Goal: Task Accomplishment & Management: Complete application form

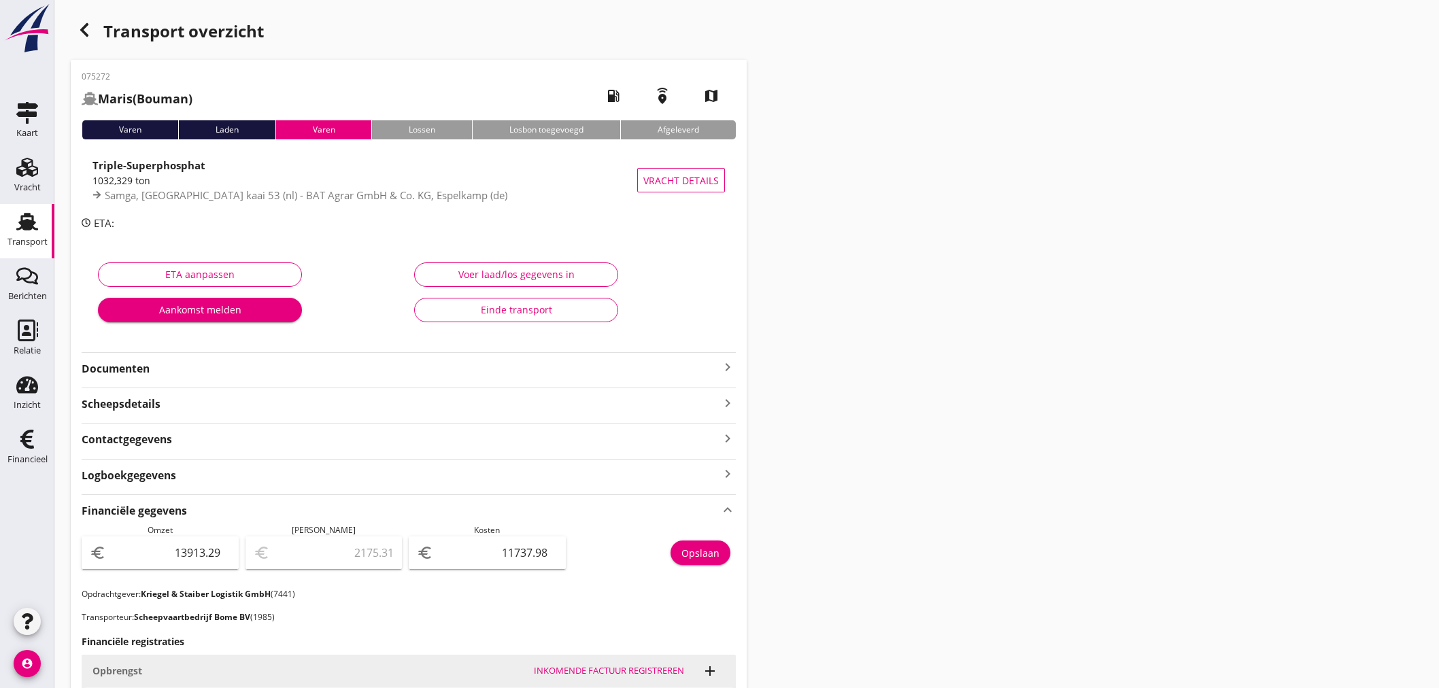
scroll to position [381, 0]
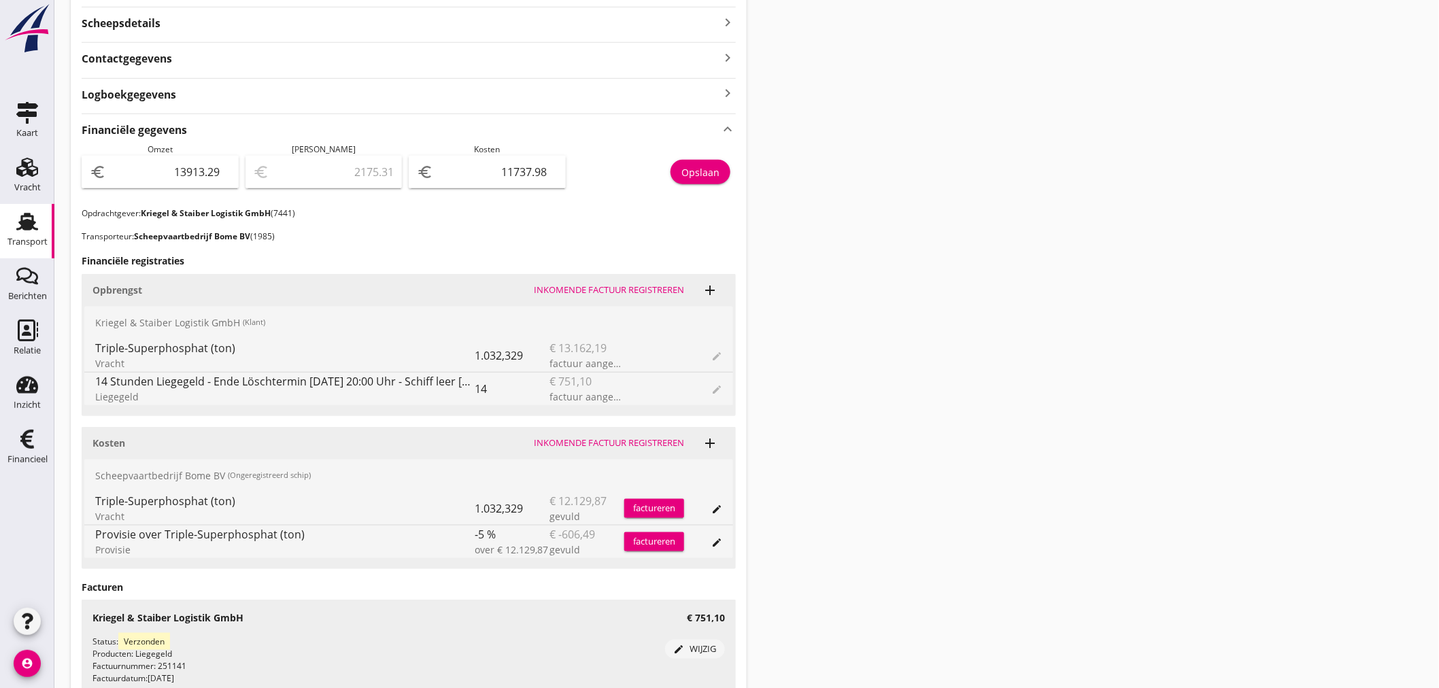
click at [23, 235] on div "Transport" at bounding box center [27, 242] width 40 height 19
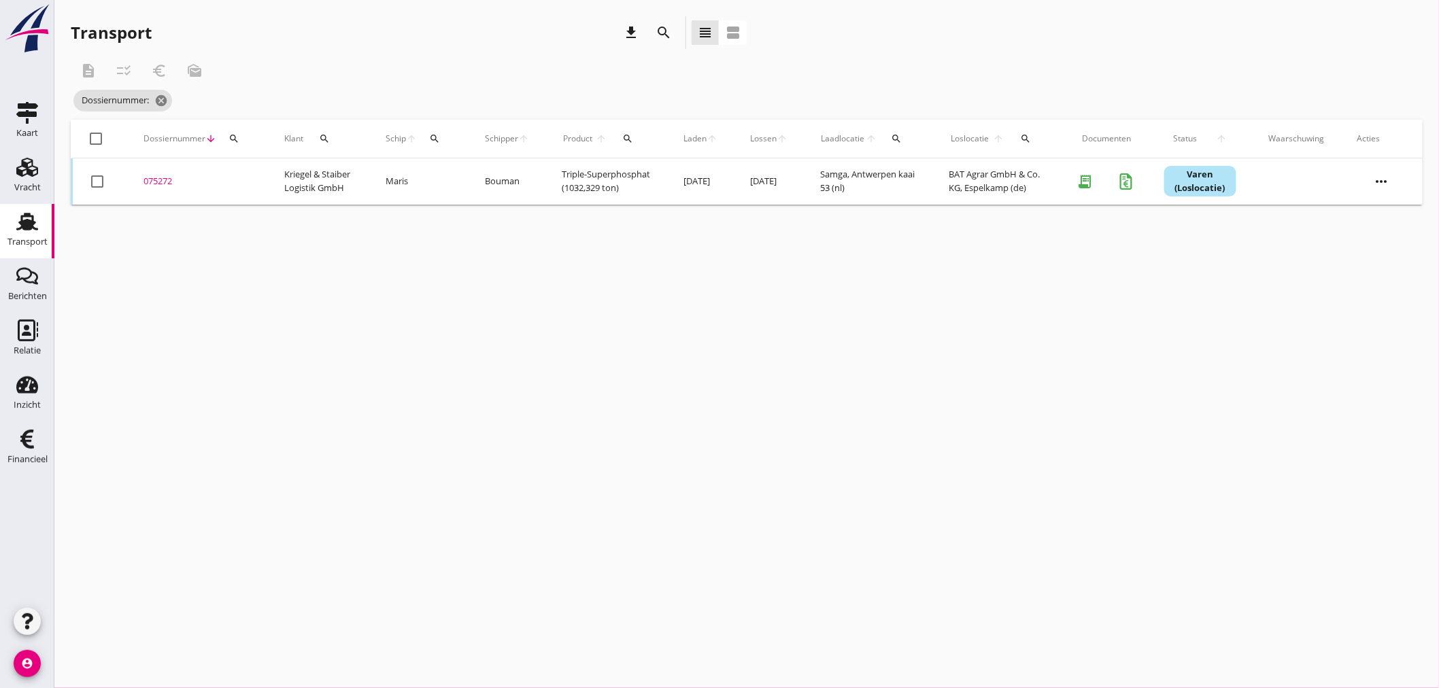
click at [439, 143] on div "search" at bounding box center [434, 138] width 24 height 11
drag, startPoint x: 481, startPoint y: 192, endPoint x: 490, endPoint y: 184, distance: 12.0
click at [485, 188] on div "Zoek op (scheeps)naam arrow_drop_down" at bounding box center [516, 184] width 180 height 35
click at [490, 184] on input "Zoek op (scheeps)naam" at bounding box center [496, 178] width 141 height 22
drag, startPoint x: 409, startPoint y: 220, endPoint x: 466, endPoint y: 218, distance: 56.5
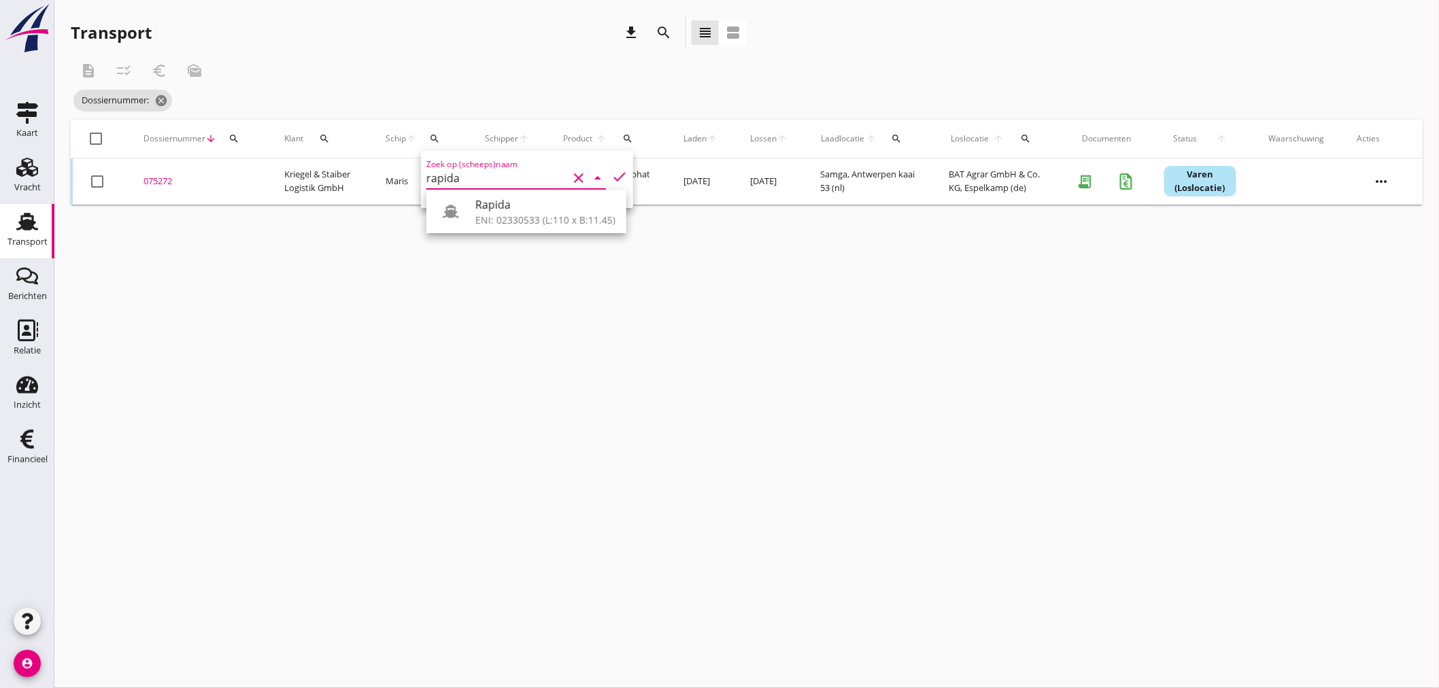
click at [411, 219] on div "Transport download search view_headline view_agenda description checklist_rtl e…" at bounding box center [746, 110] width 1385 height 221
click at [435, 131] on button "search" at bounding box center [434, 138] width 24 height 24
click at [613, 169] on icon "check" at bounding box center [619, 177] width 16 height 16
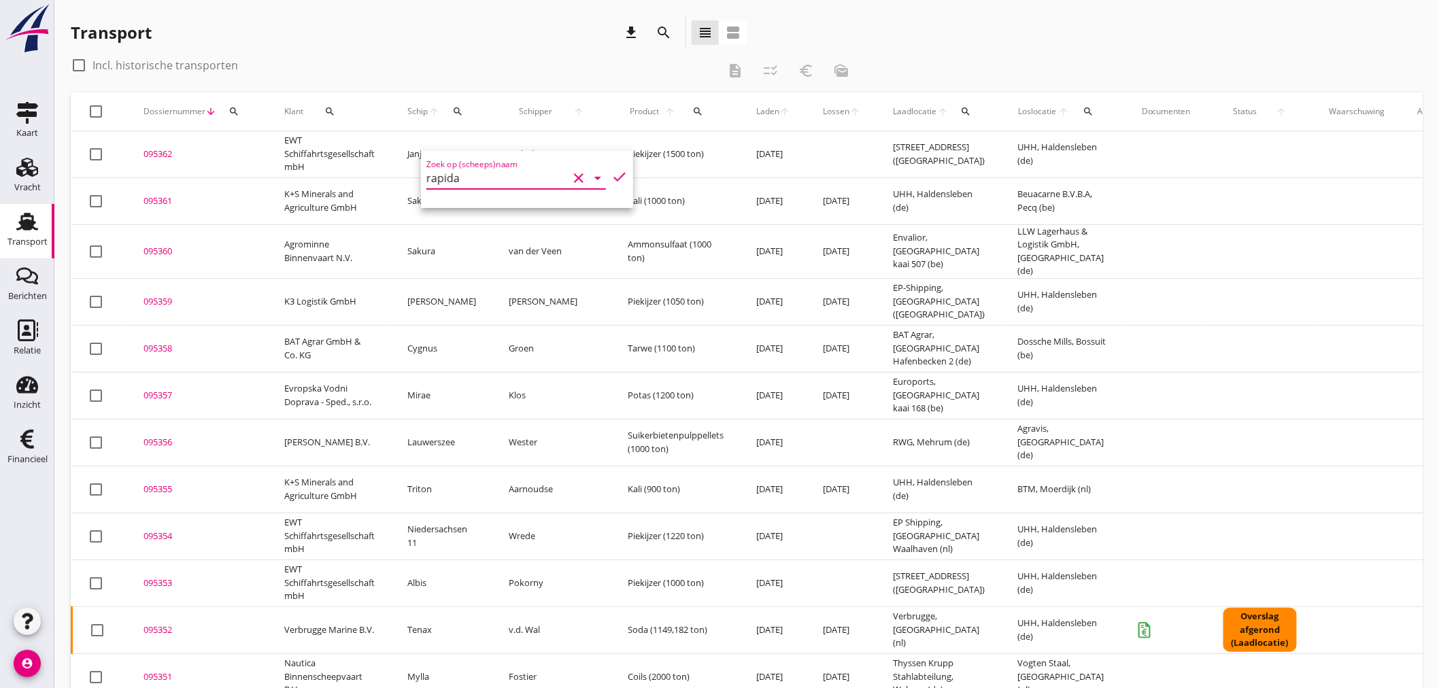
click at [480, 172] on input "rapida" at bounding box center [496, 178] width 141 height 22
drag, startPoint x: 532, startPoint y: 216, endPoint x: 589, endPoint y: 184, distance: 64.5
click at [539, 212] on div "Rapida ENI: 02330533 (L:110 x B:11.45)" at bounding box center [545, 211] width 140 height 33
click at [611, 177] on icon "check" at bounding box center [619, 177] width 16 height 16
type input "Rapida"
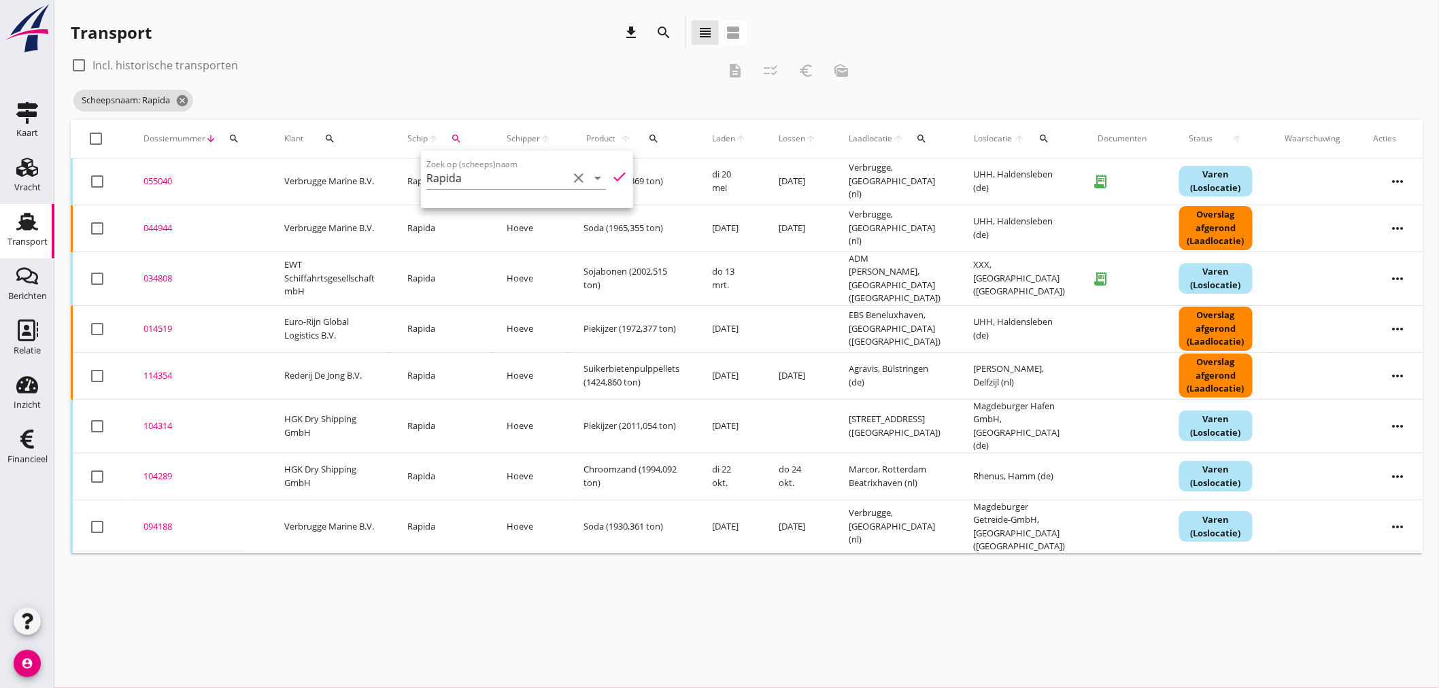
click at [157, 272] on div "034808" at bounding box center [197, 279] width 108 height 14
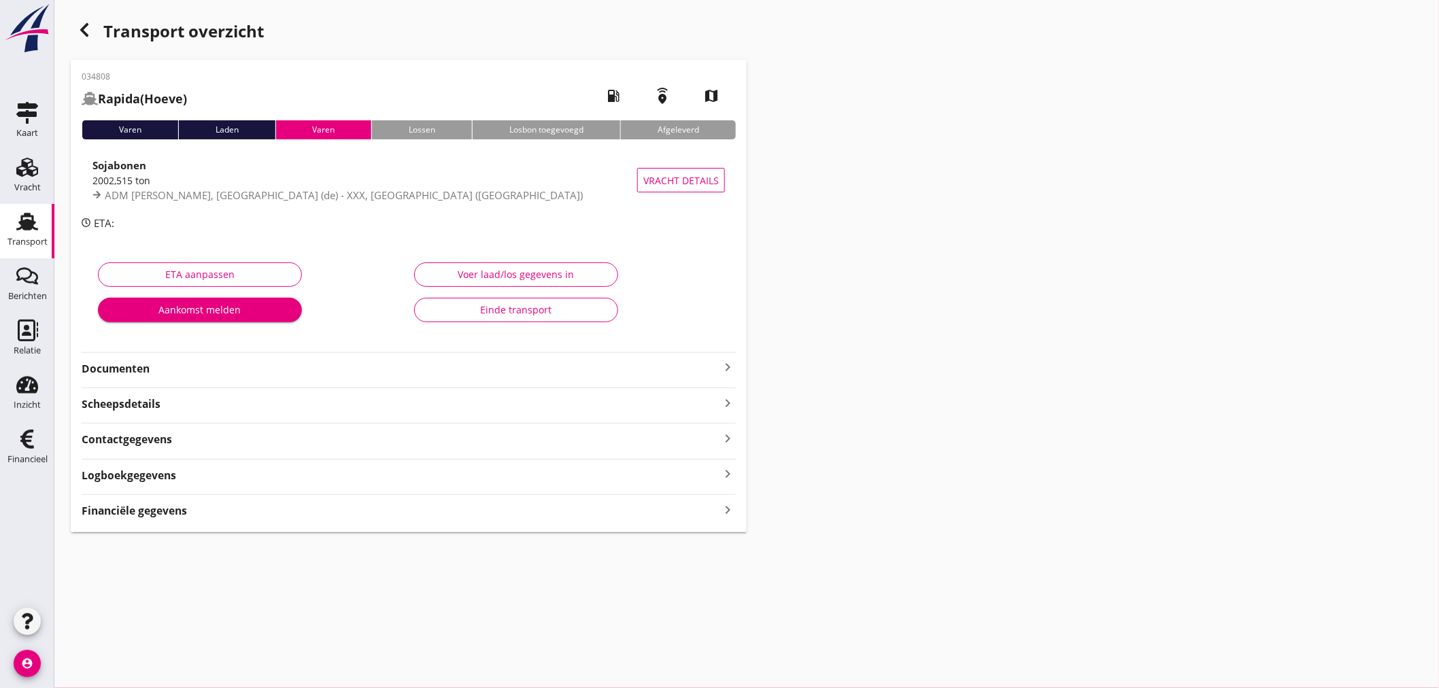
click at [726, 365] on icon "keyboard_arrow_right" at bounding box center [728, 367] width 16 height 16
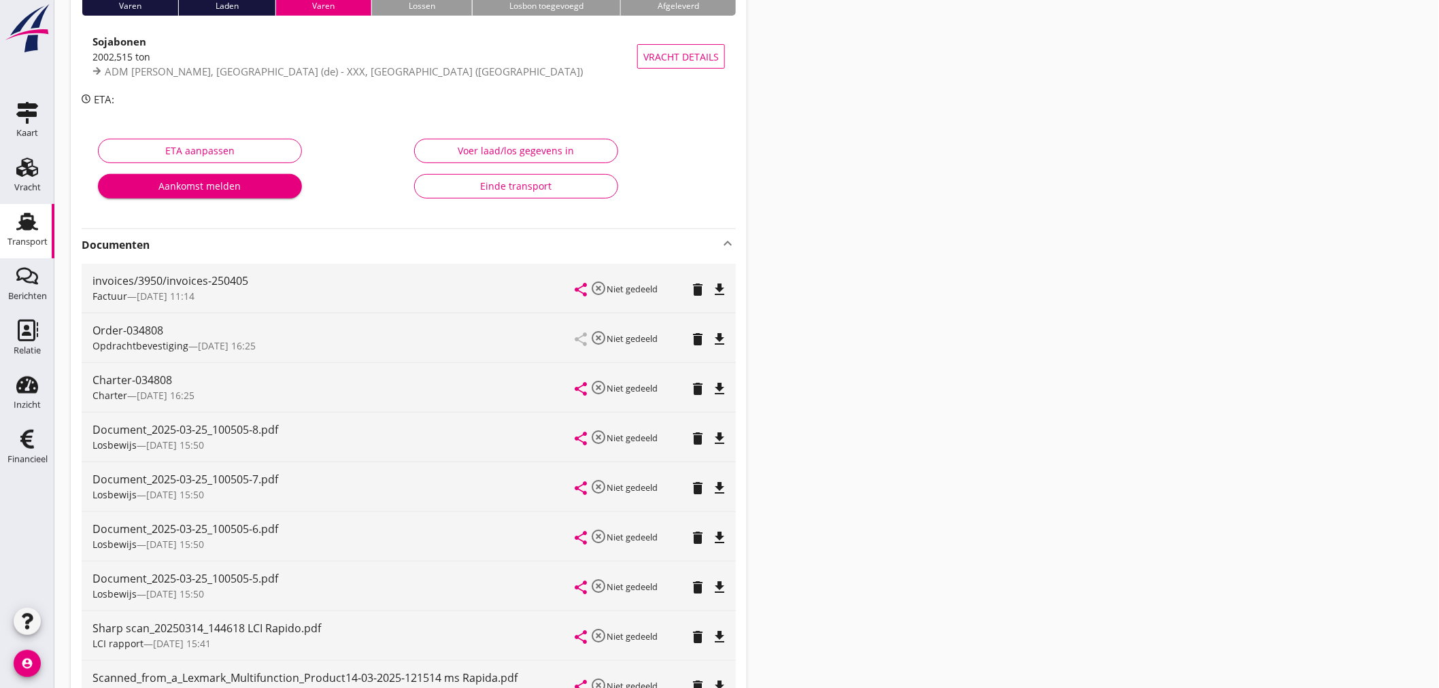
scroll to position [151, 0]
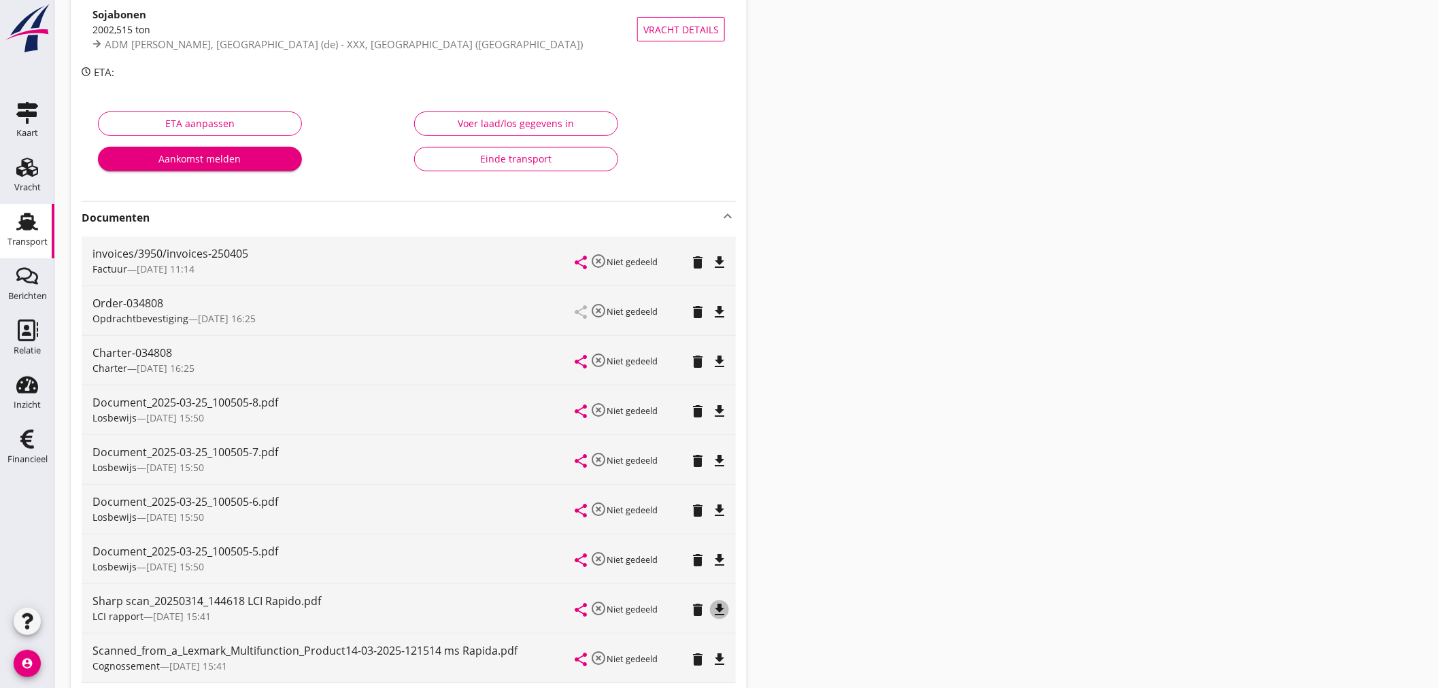
click at [722, 611] on icon "file_download" at bounding box center [719, 610] width 16 height 16
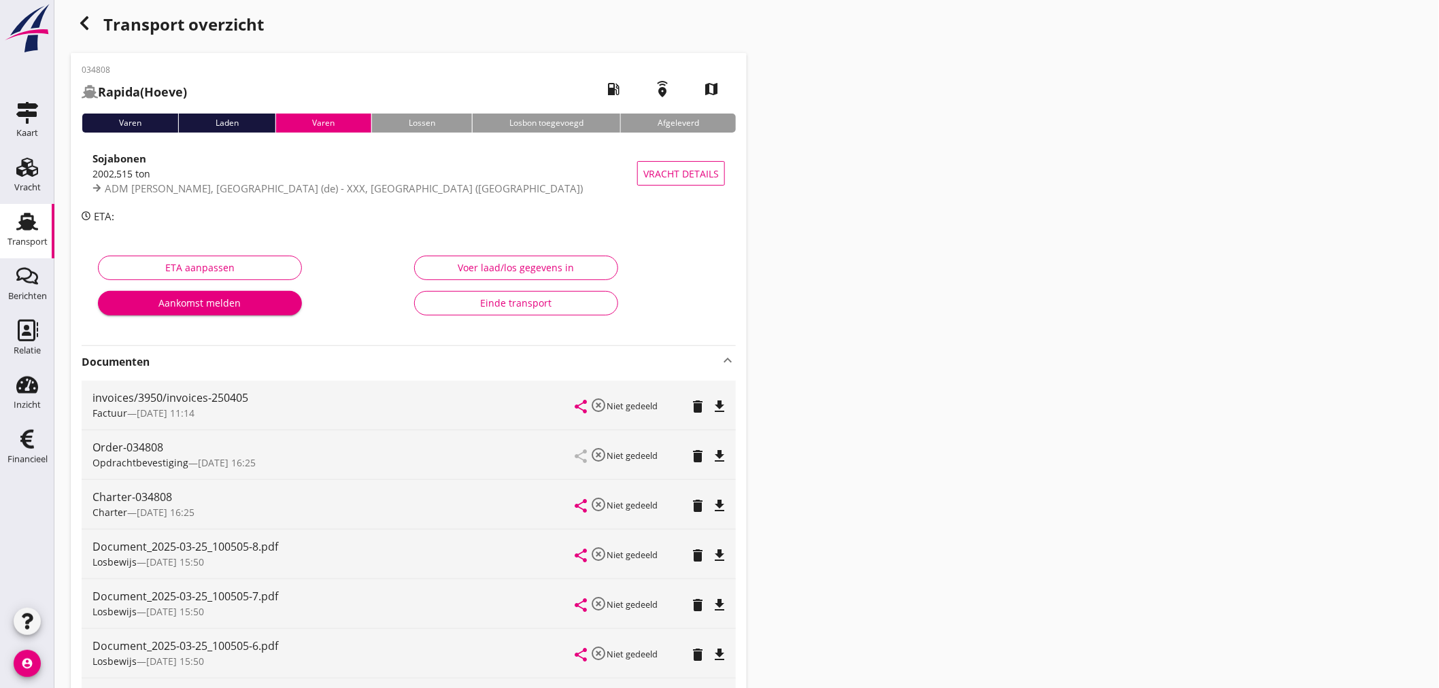
scroll to position [0, 0]
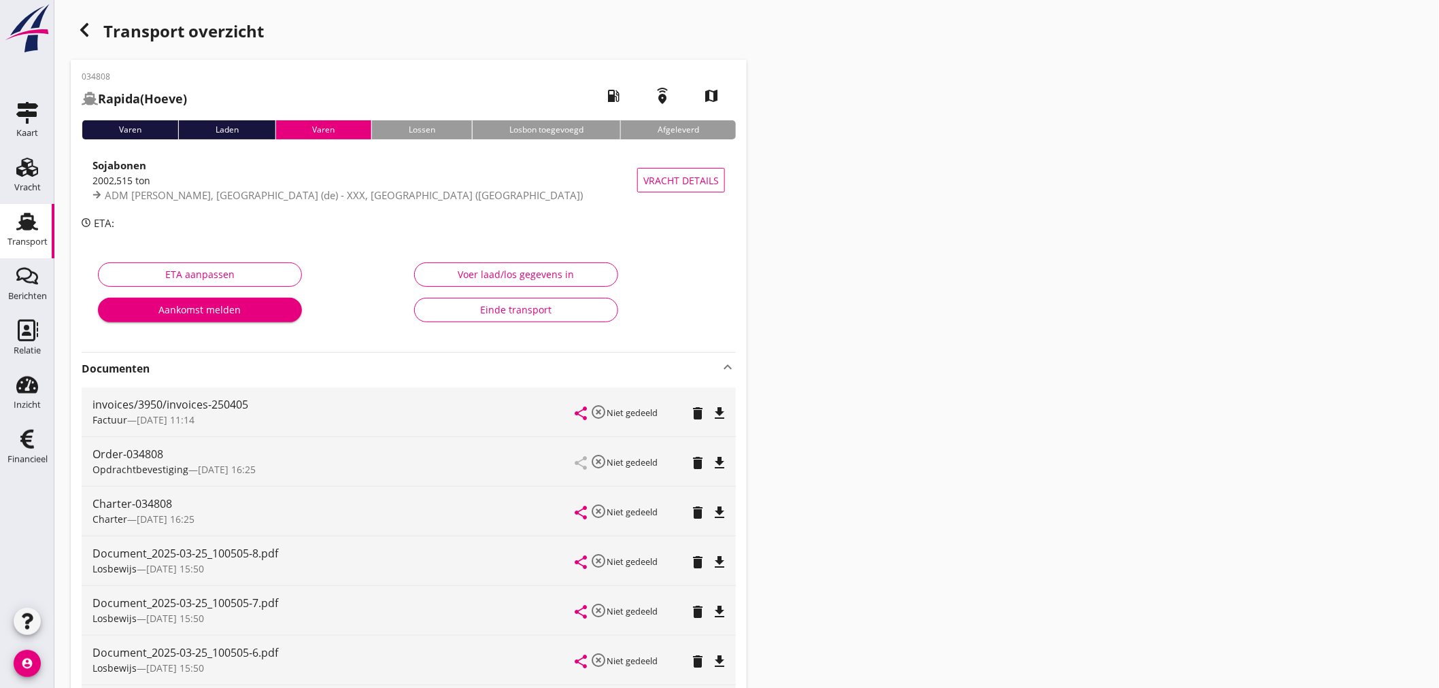
click at [73, 31] on div "button" at bounding box center [84, 29] width 27 height 27
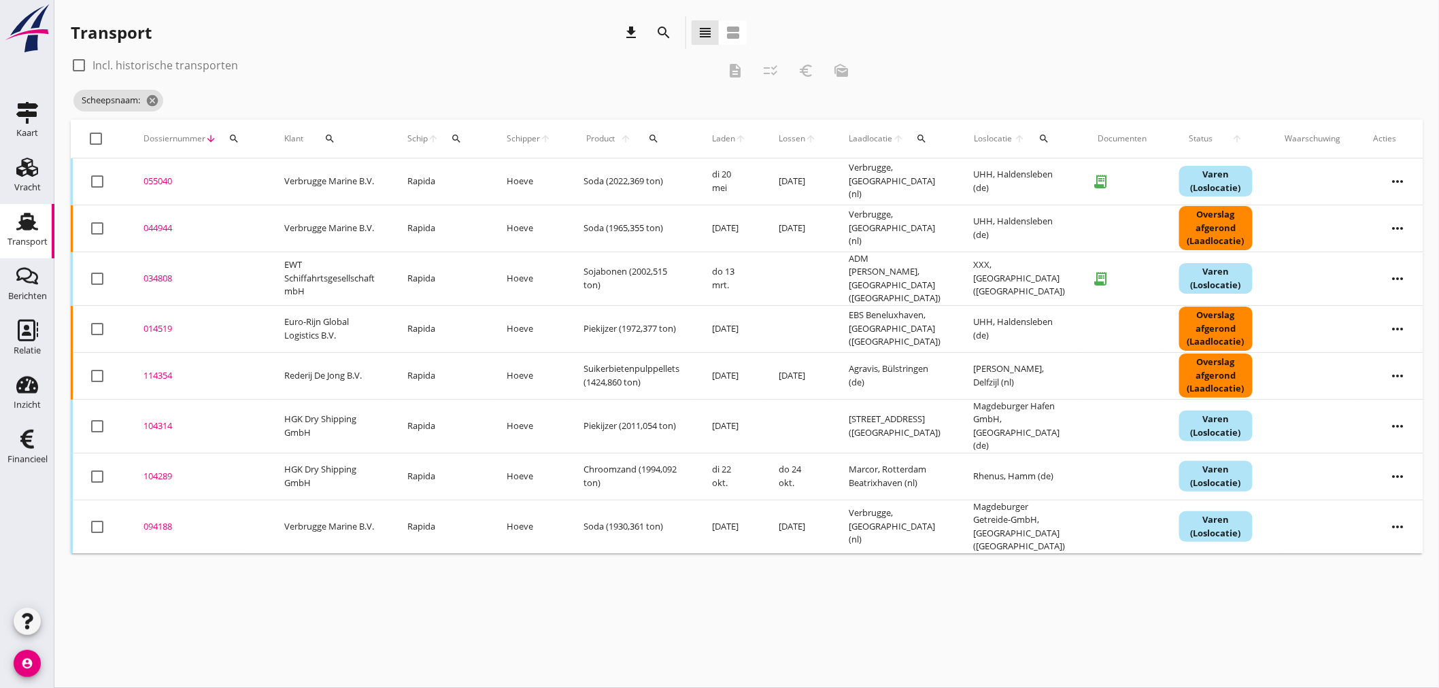
click at [153, 322] on div "014519" at bounding box center [197, 329] width 108 height 14
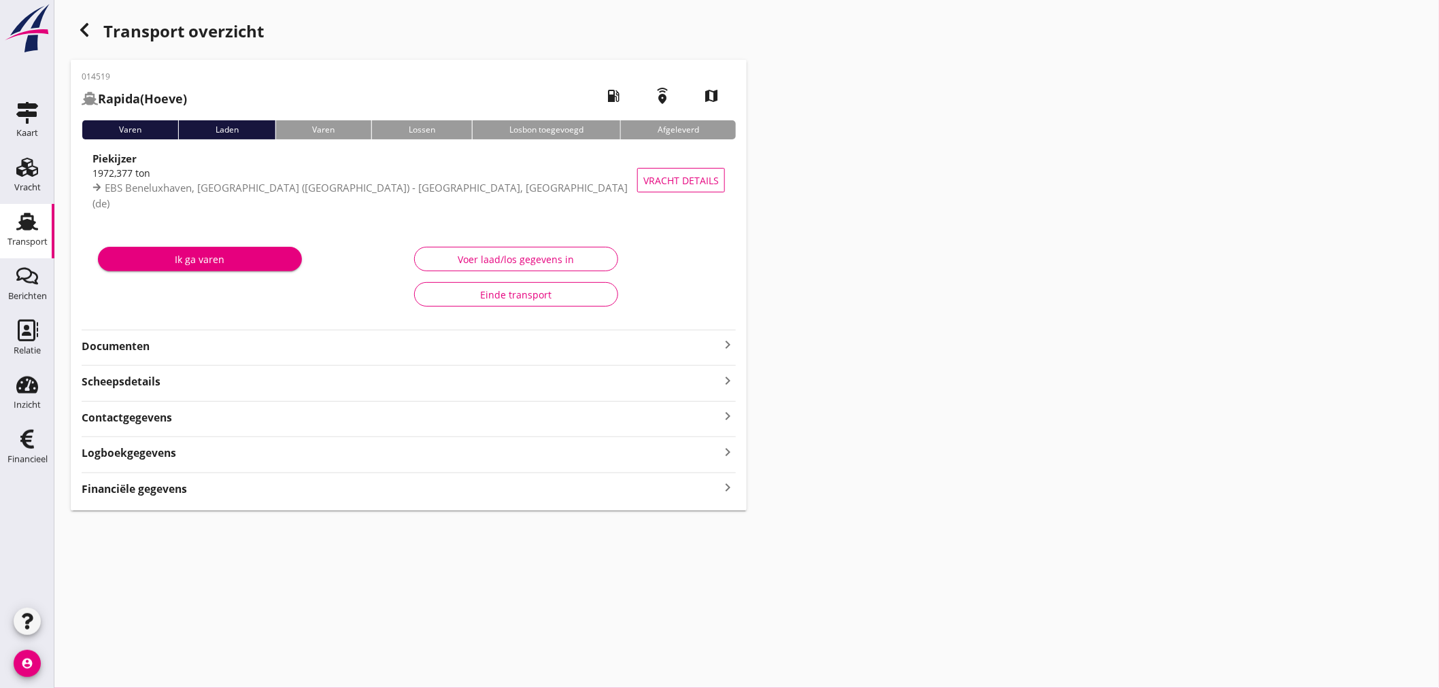
click at [722, 341] on icon "keyboard_arrow_right" at bounding box center [728, 345] width 16 height 16
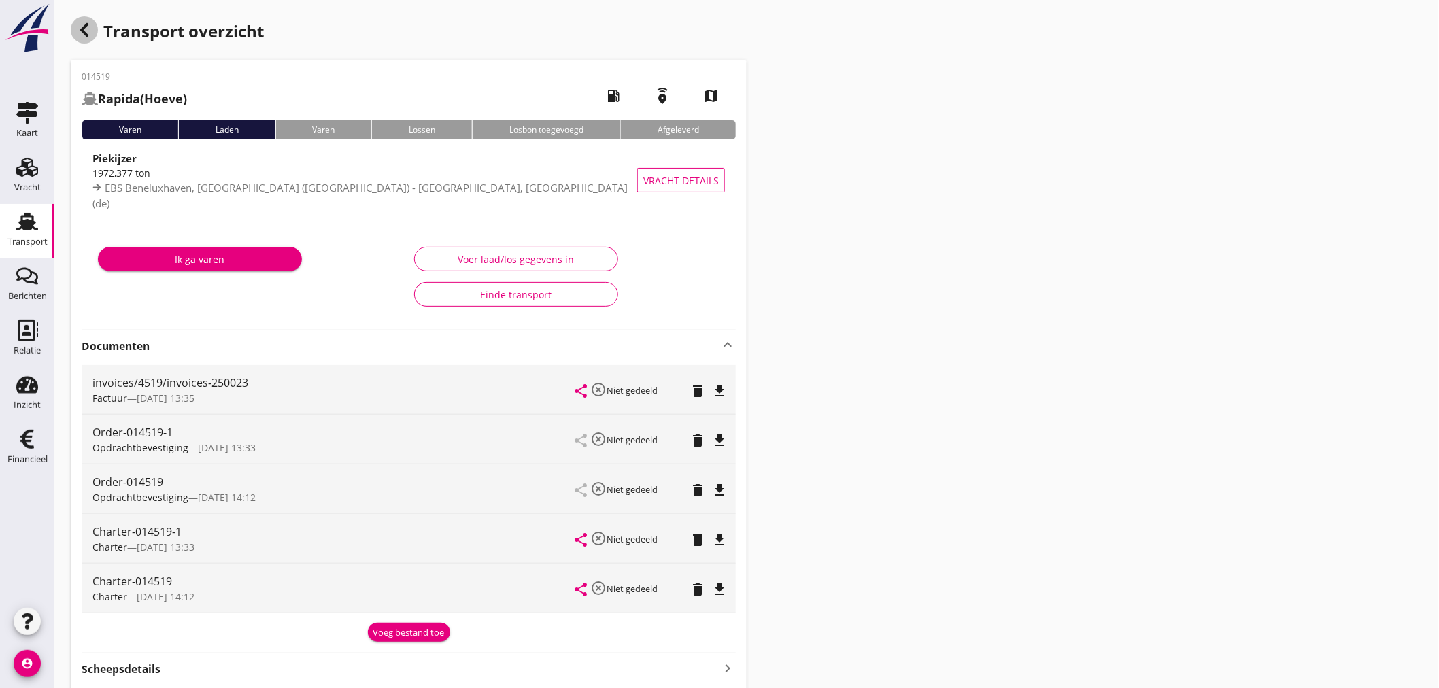
click at [90, 24] on icon "button" at bounding box center [84, 30] width 16 height 16
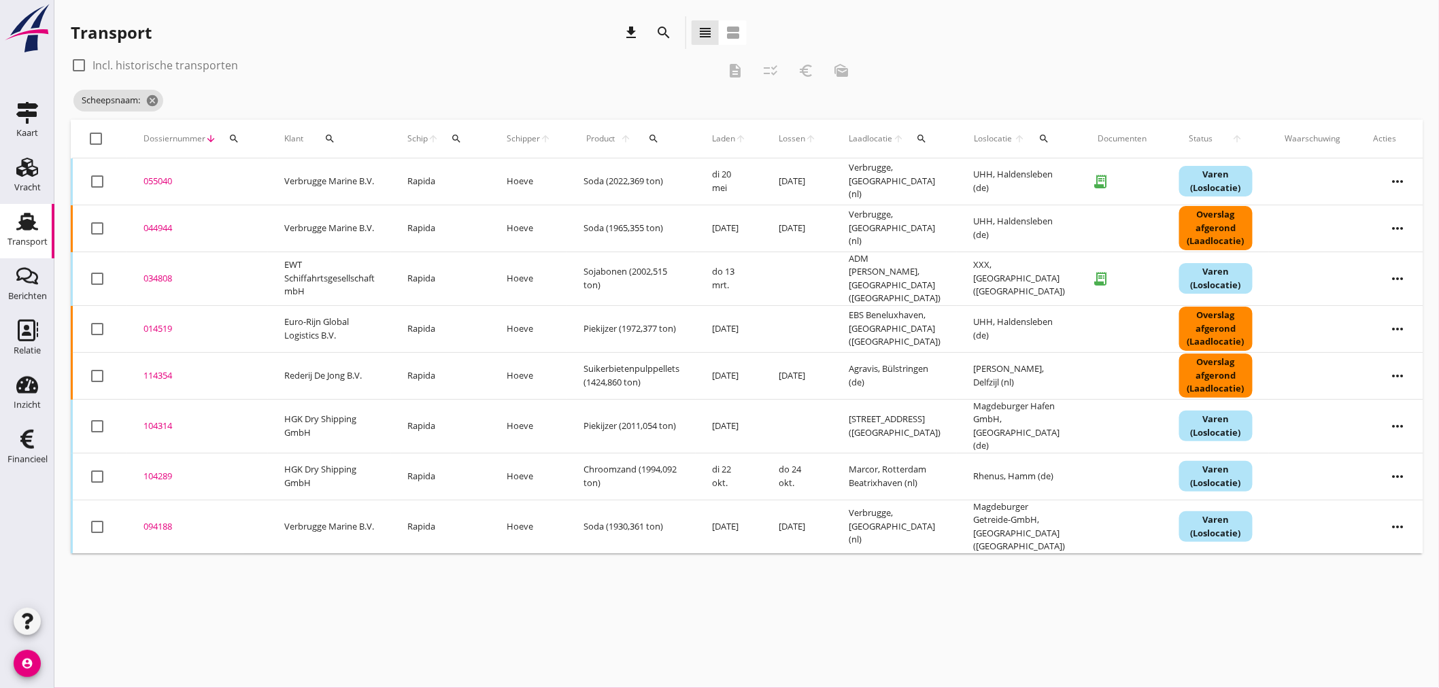
click at [168, 232] on div "044944" at bounding box center [197, 229] width 108 height 14
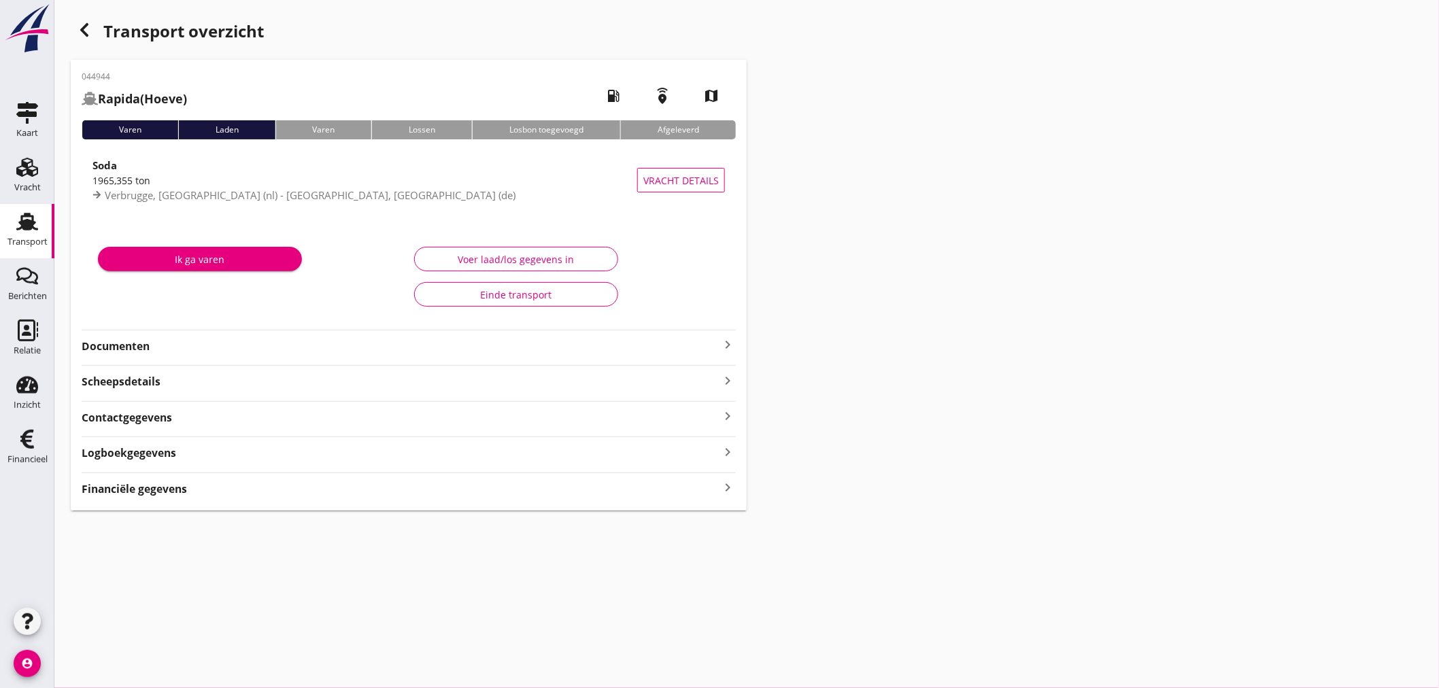
click at [196, 341] on strong "Documenten" at bounding box center [401, 347] width 638 height 16
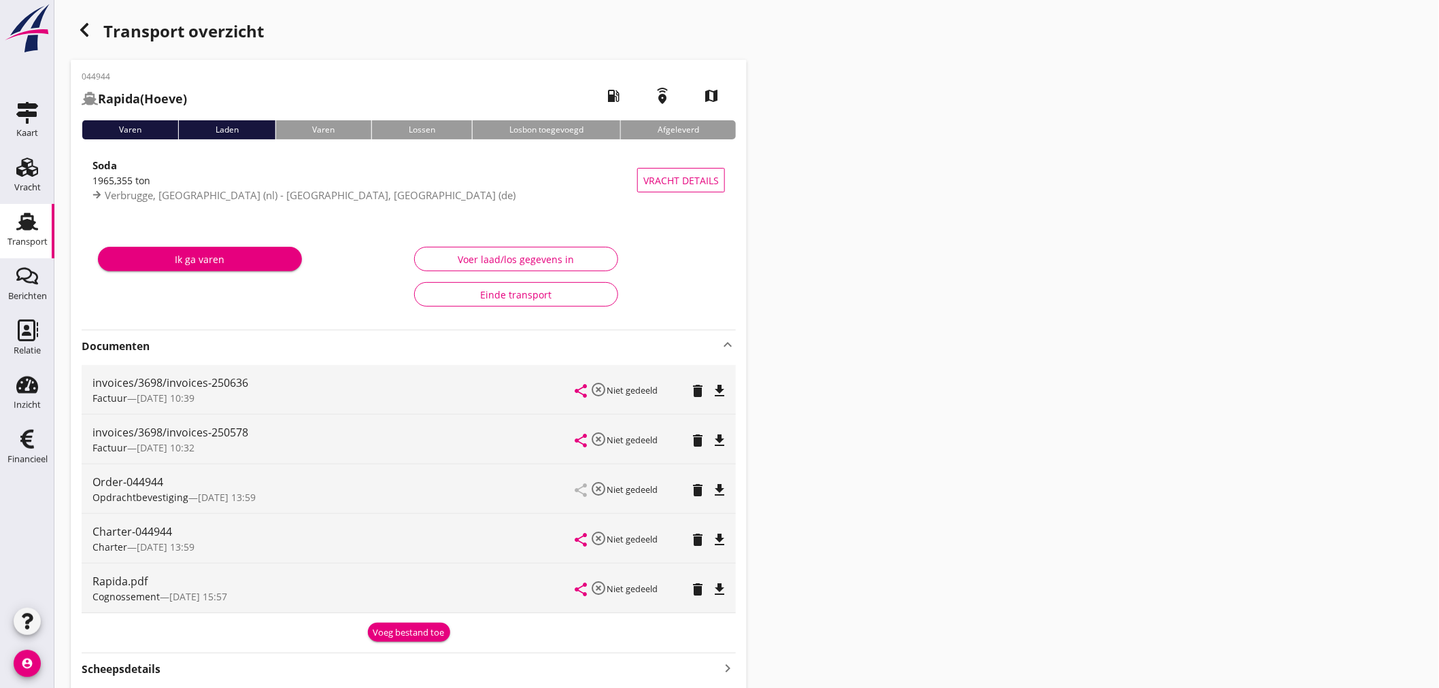
click at [724, 587] on icon "file_download" at bounding box center [719, 589] width 16 height 16
click at [86, 25] on use "button" at bounding box center [84, 30] width 8 height 14
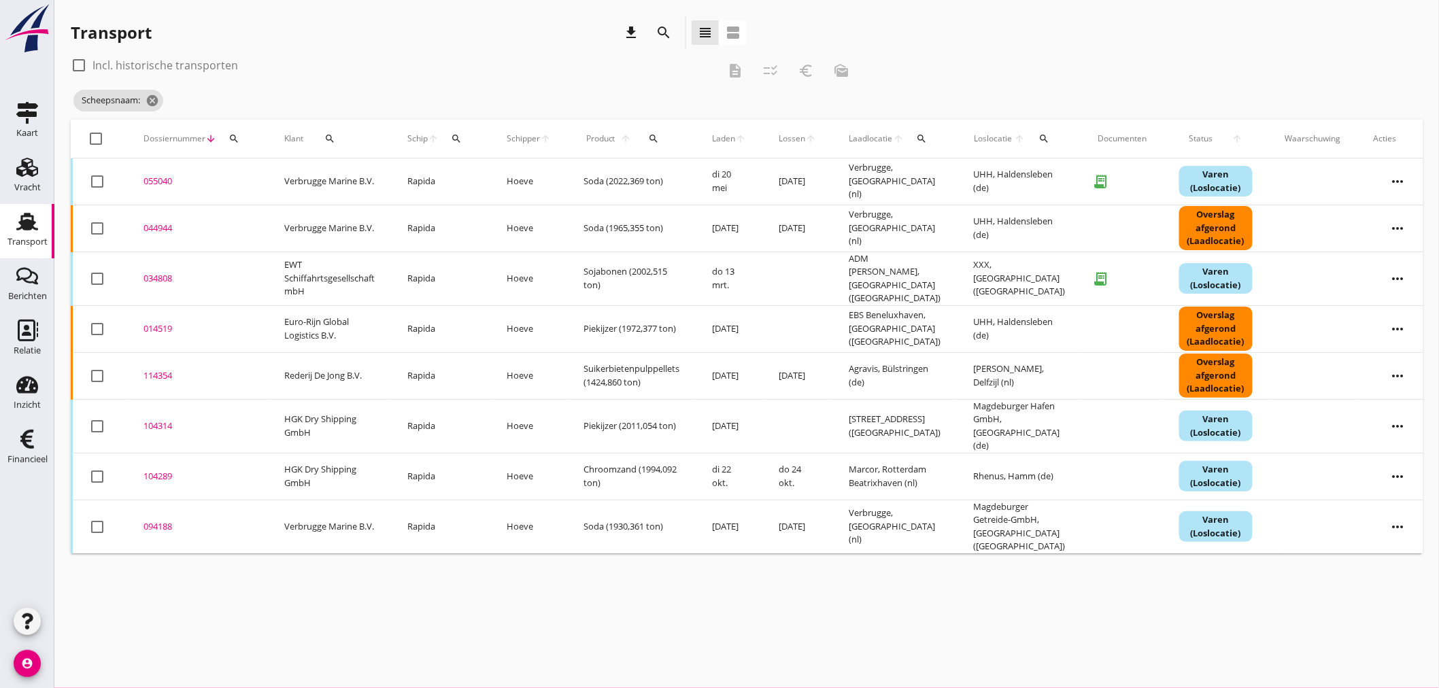
click at [390, 636] on div "cancel You are impersonating another user. Transport download search view_headl…" at bounding box center [746, 344] width 1385 height 688
click at [34, 233] on div "Transport" at bounding box center [27, 242] width 40 height 19
drag, startPoint x: 230, startPoint y: 140, endPoint x: 241, endPoint y: 150, distance: 15.0
click at [232, 140] on icon "search" at bounding box center [234, 138] width 11 height 11
click at [187, 98] on icon "cancel" at bounding box center [182, 101] width 14 height 14
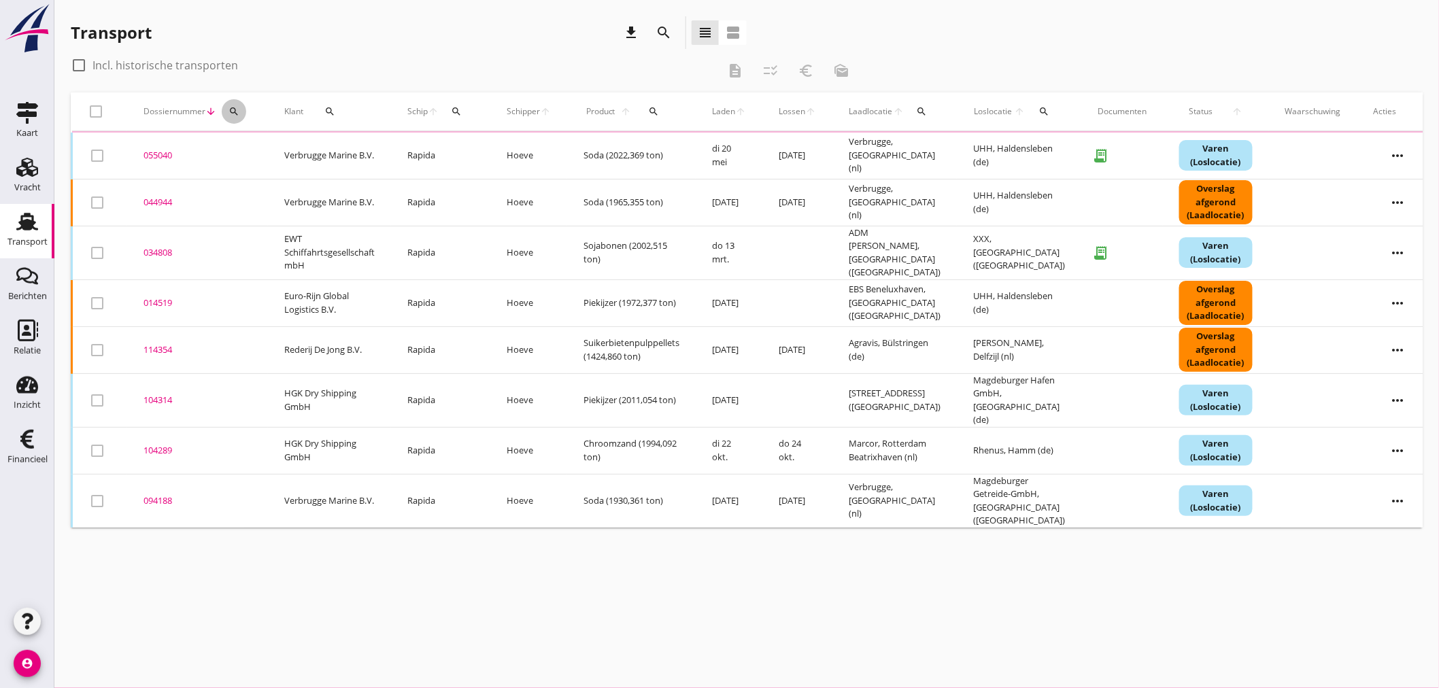
drag, startPoint x: 232, startPoint y: 113, endPoint x: 256, endPoint y: 137, distance: 34.6
click at [235, 114] on icon "search" at bounding box center [234, 111] width 11 height 11
drag, startPoint x: 257, startPoint y: 148, endPoint x: 254, endPoint y: 156, distance: 9.5
click at [256, 152] on input "Zoeken op dossiernummer..." at bounding box center [296, 151] width 141 height 22
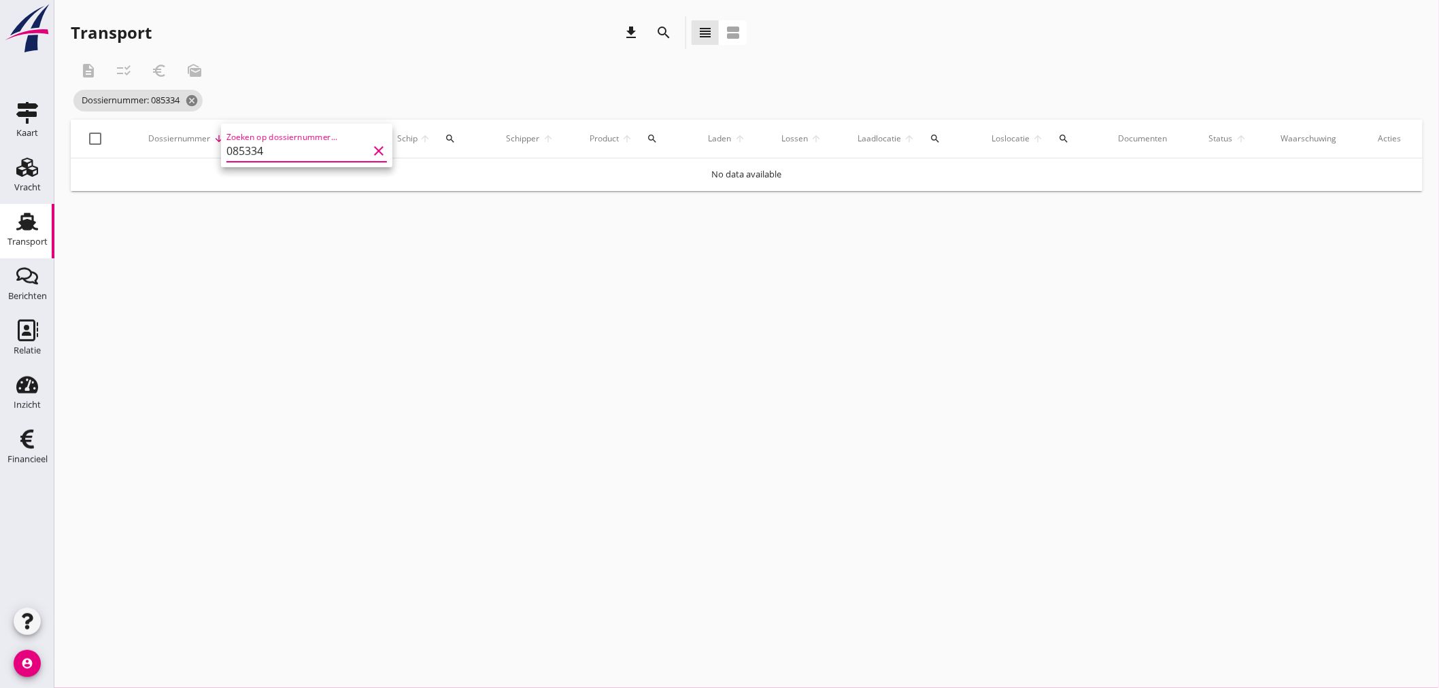
type input "085334"
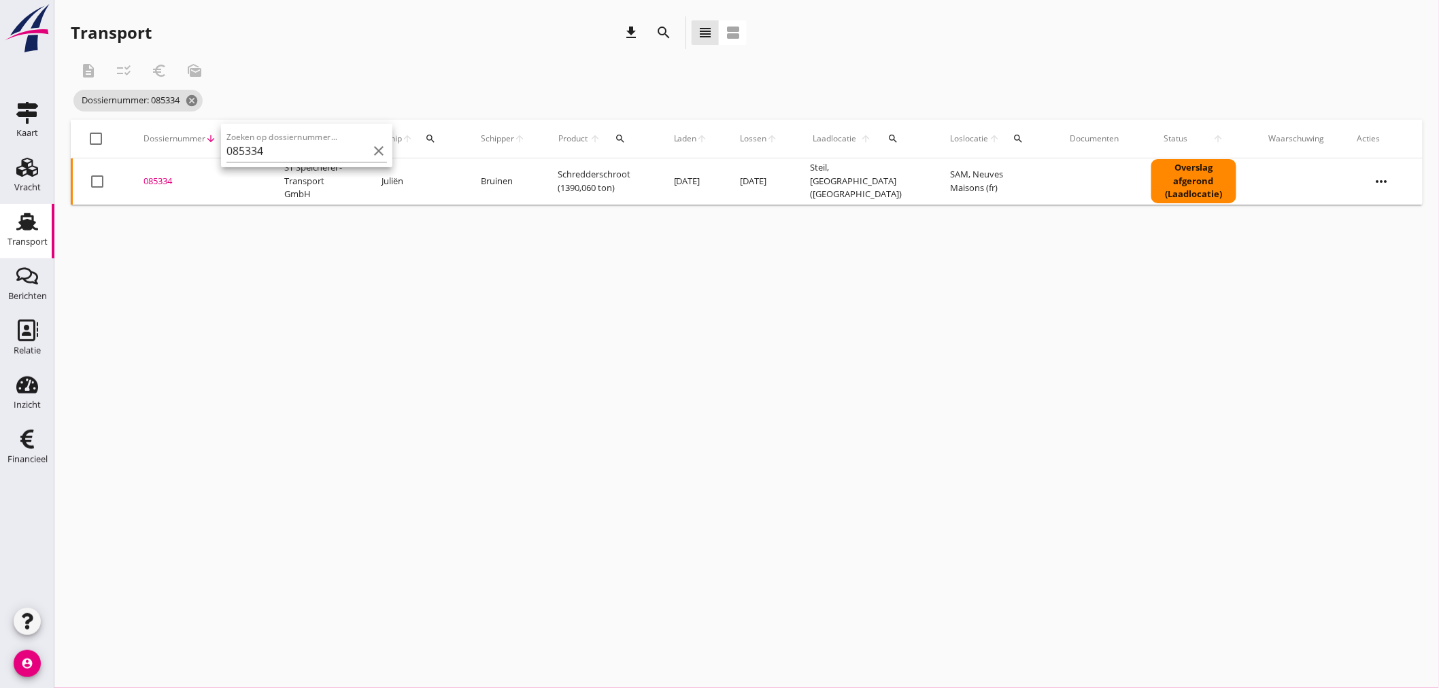
click at [164, 180] on div "085334" at bounding box center [197, 182] width 108 height 14
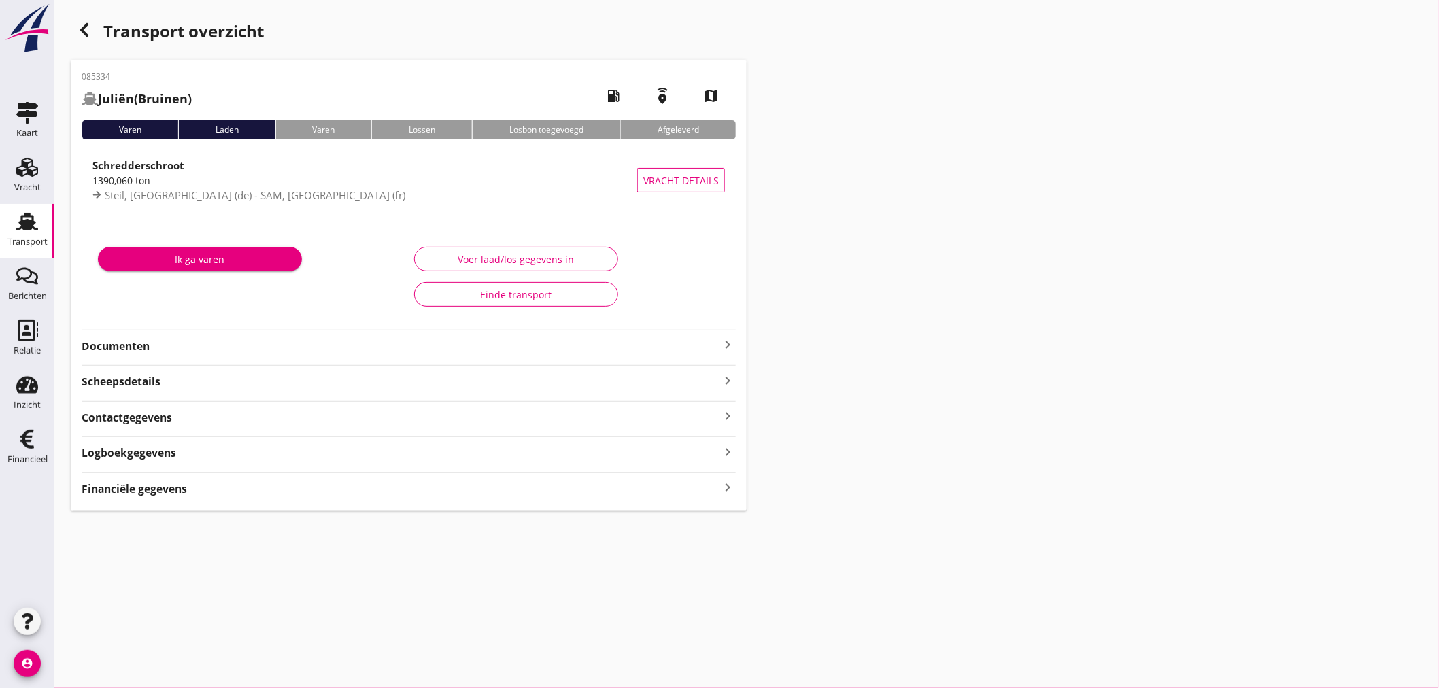
click at [726, 488] on icon "keyboard_arrow_right" at bounding box center [728, 488] width 16 height 18
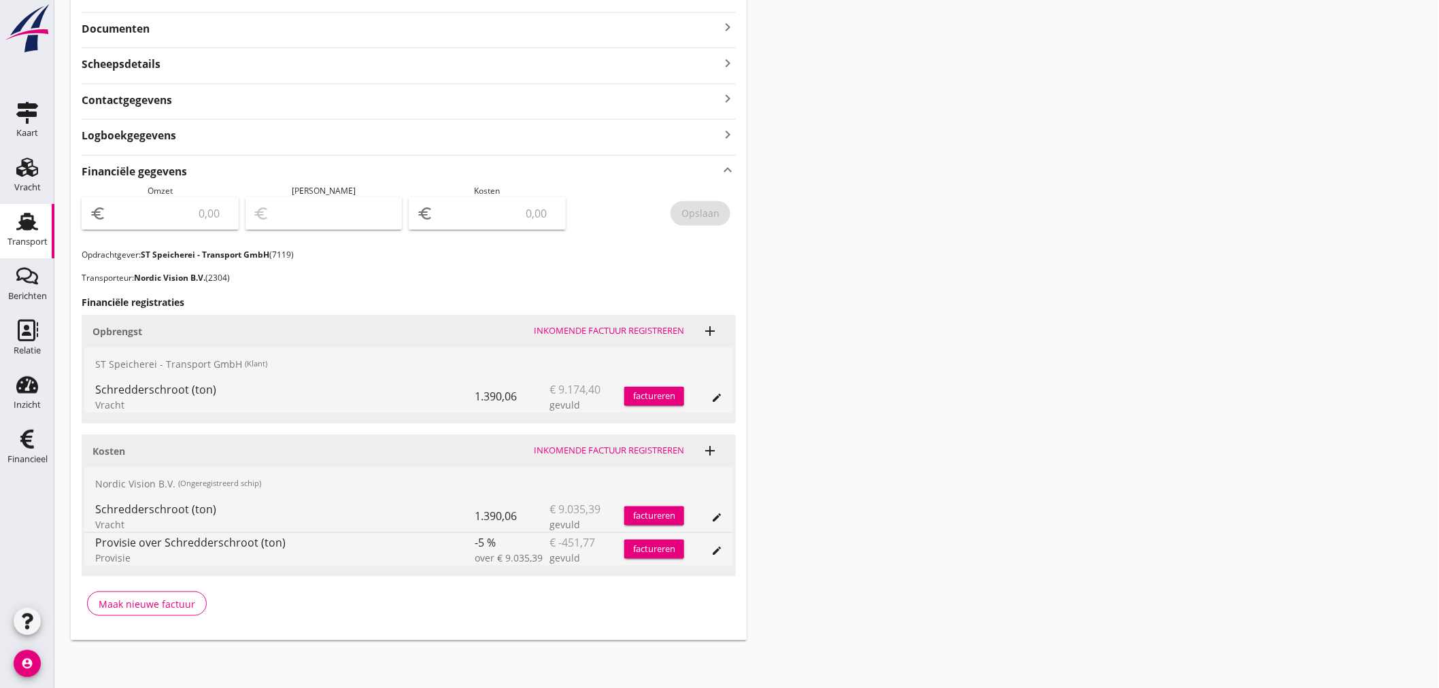
scroll to position [318, 0]
click at [658, 403] on button "factureren" at bounding box center [654, 395] width 60 height 19
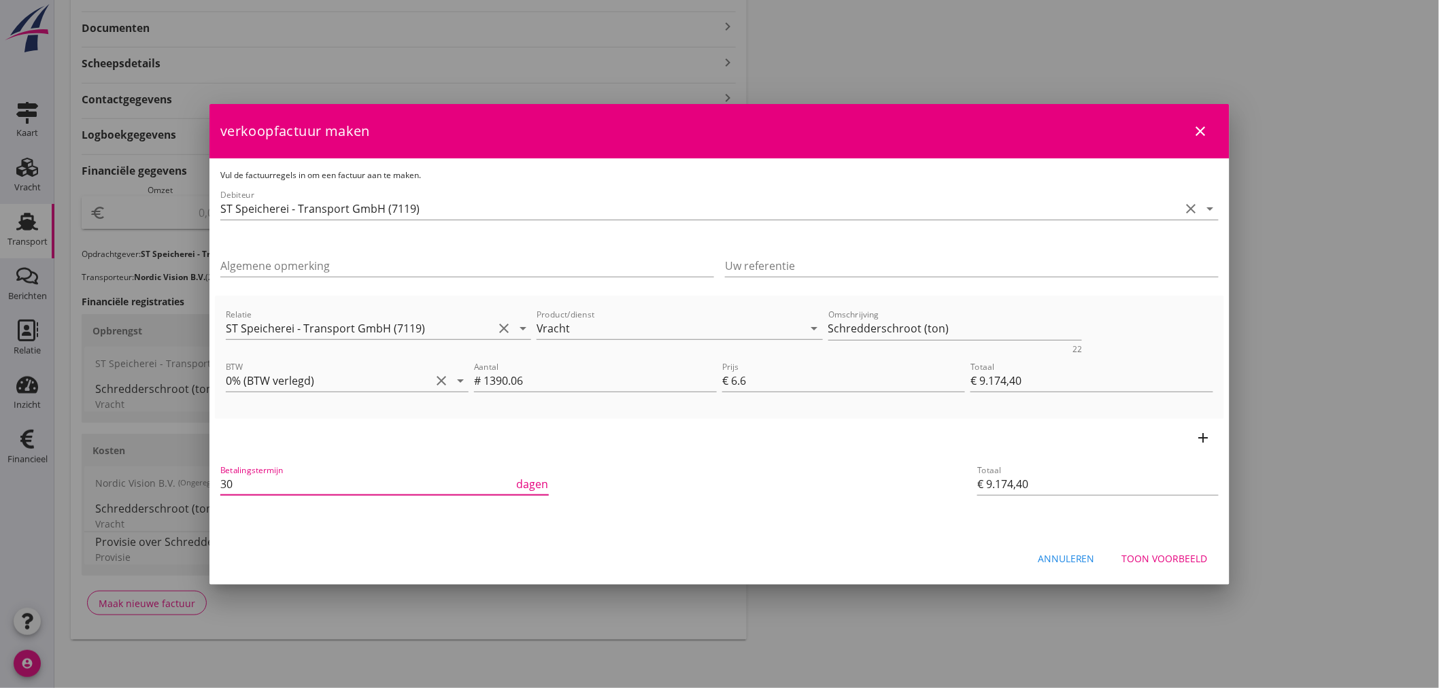
drag, startPoint x: 235, startPoint y: 479, endPoint x: 46, endPoint y: 484, distance: 189.1
click at [46, 487] on div "21% (Hoog BTW tarief) 9% (Laag BTW tarief) 0% (BTW vrij) 0% (BTW verlegd) Vrach…" at bounding box center [719, 185] width 1439 height 1007
type input "21"
drag, startPoint x: 969, startPoint y: 331, endPoint x: 437, endPoint y: 263, distance: 536.2
click at [437, 263] on div "Vul de factuurregels in om een factuur aan te maken. Debiteur ST Speicherei - T…" at bounding box center [719, 346] width 1020 height 377
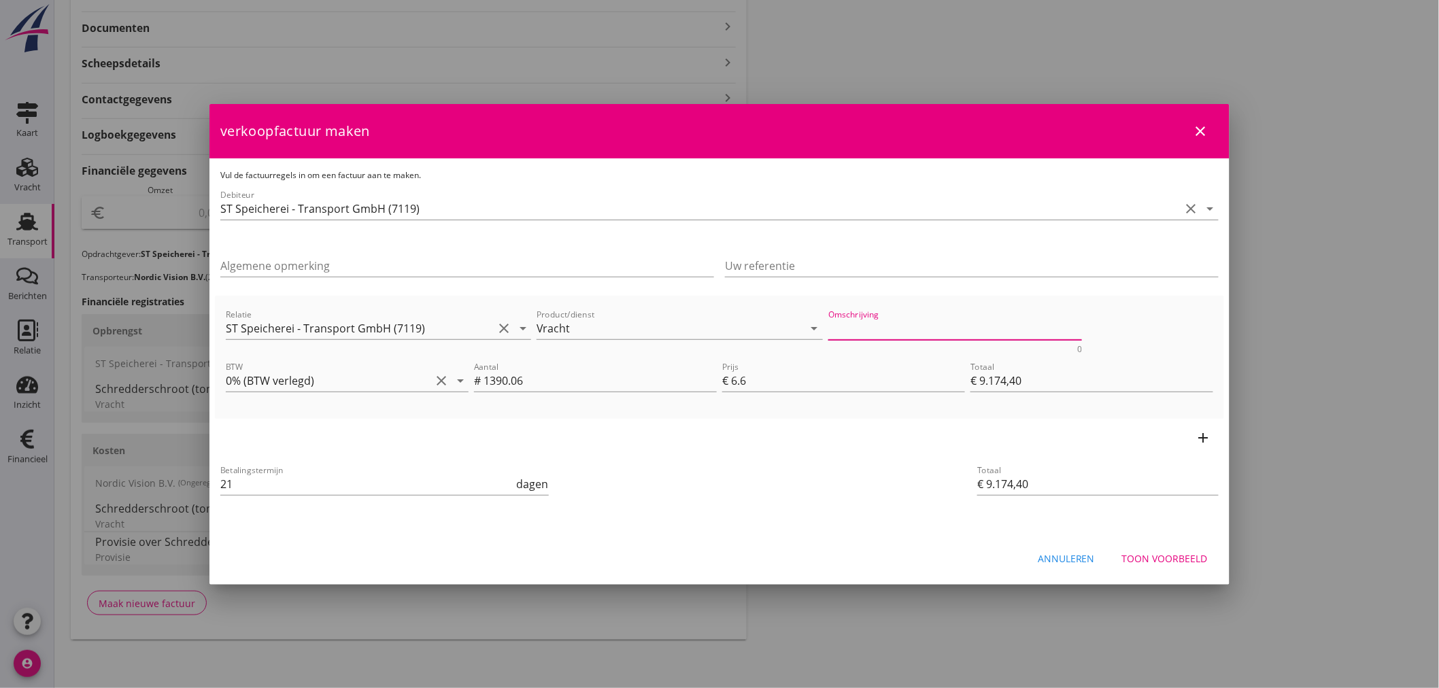
click at [1156, 552] on div "Toon voorbeeld" at bounding box center [1165, 559] width 86 height 14
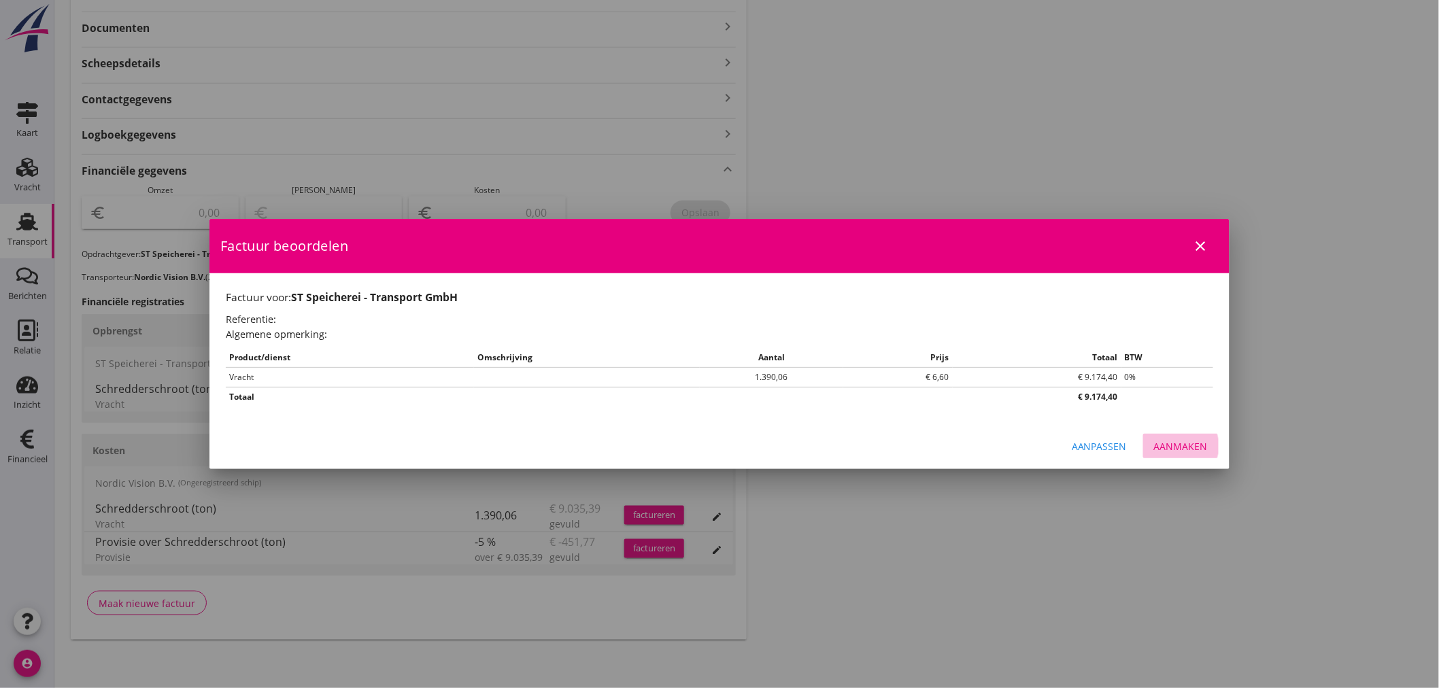
click at [1177, 445] on div "Aanmaken" at bounding box center [1181, 446] width 54 height 14
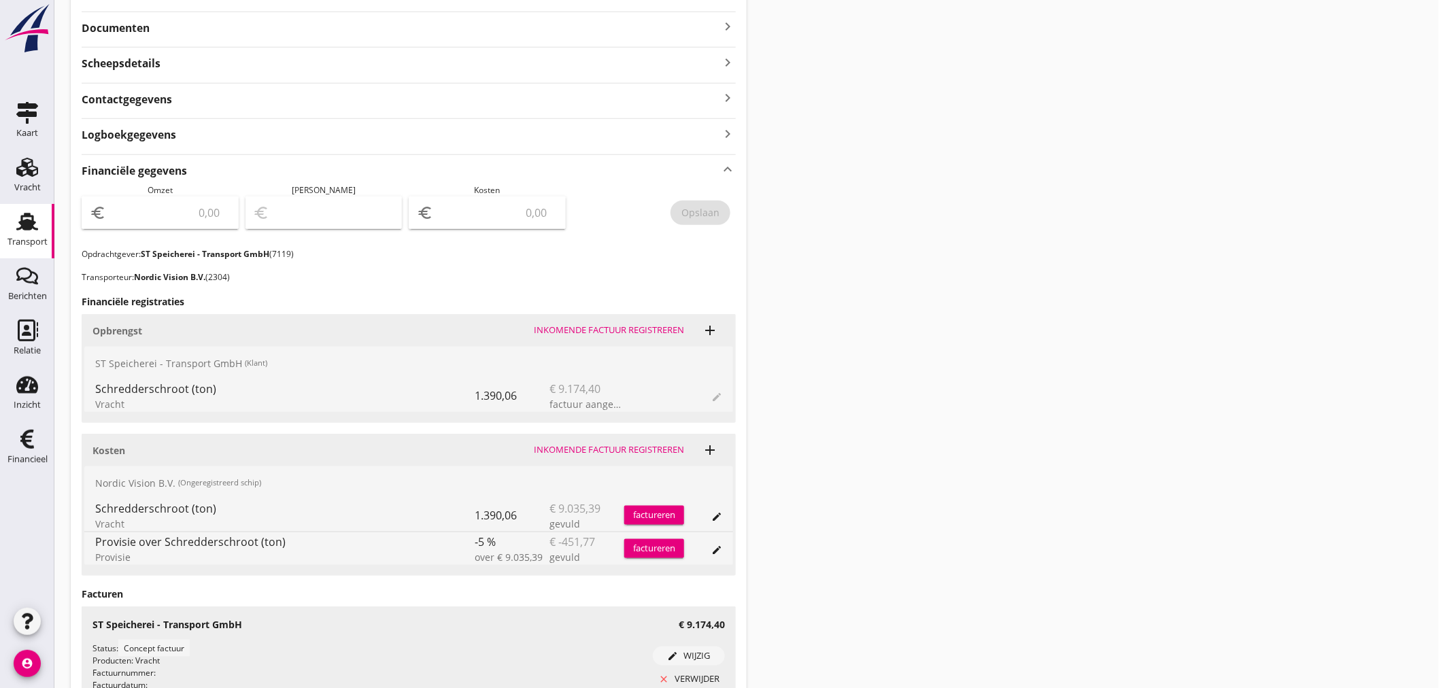
click at [172, 216] on input "number" at bounding box center [170, 213] width 122 height 22
type input "9174"
type input "9174.40"
click at [698, 216] on div "Opslaan" at bounding box center [700, 212] width 38 height 14
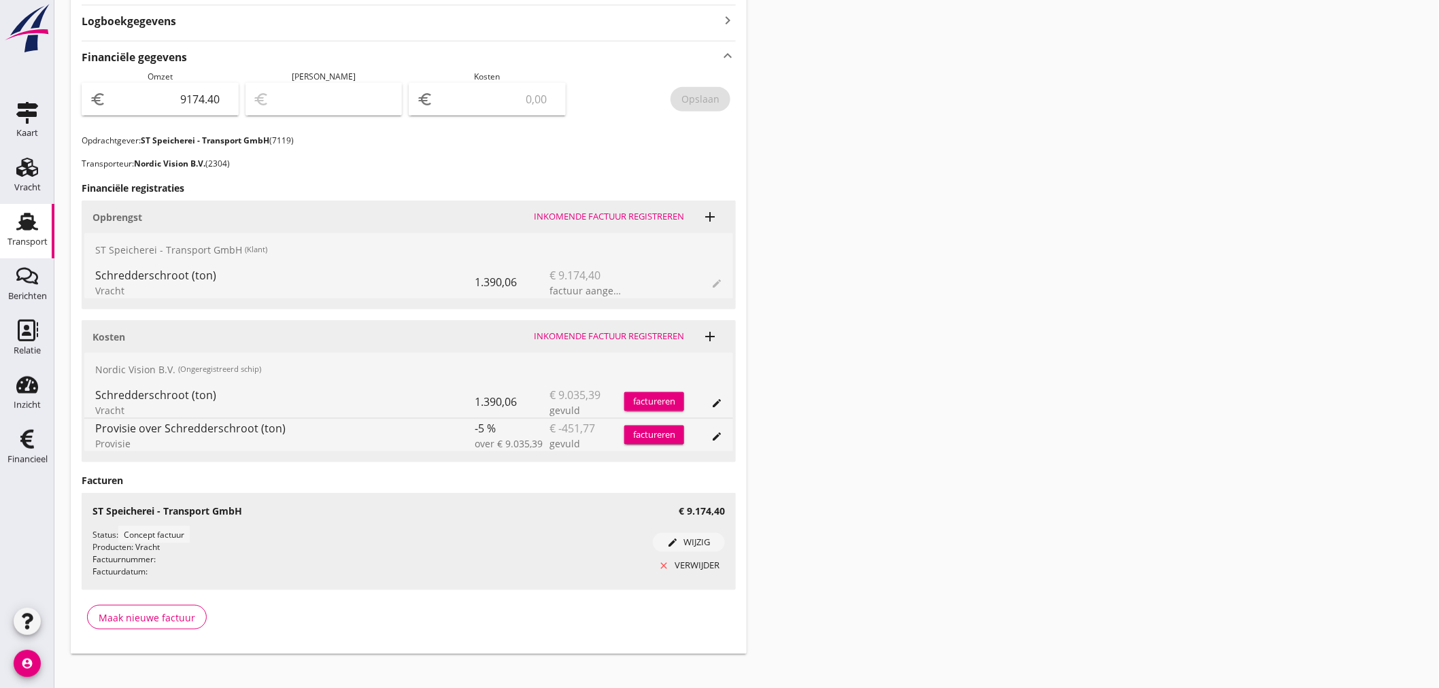
scroll to position [446, 0]
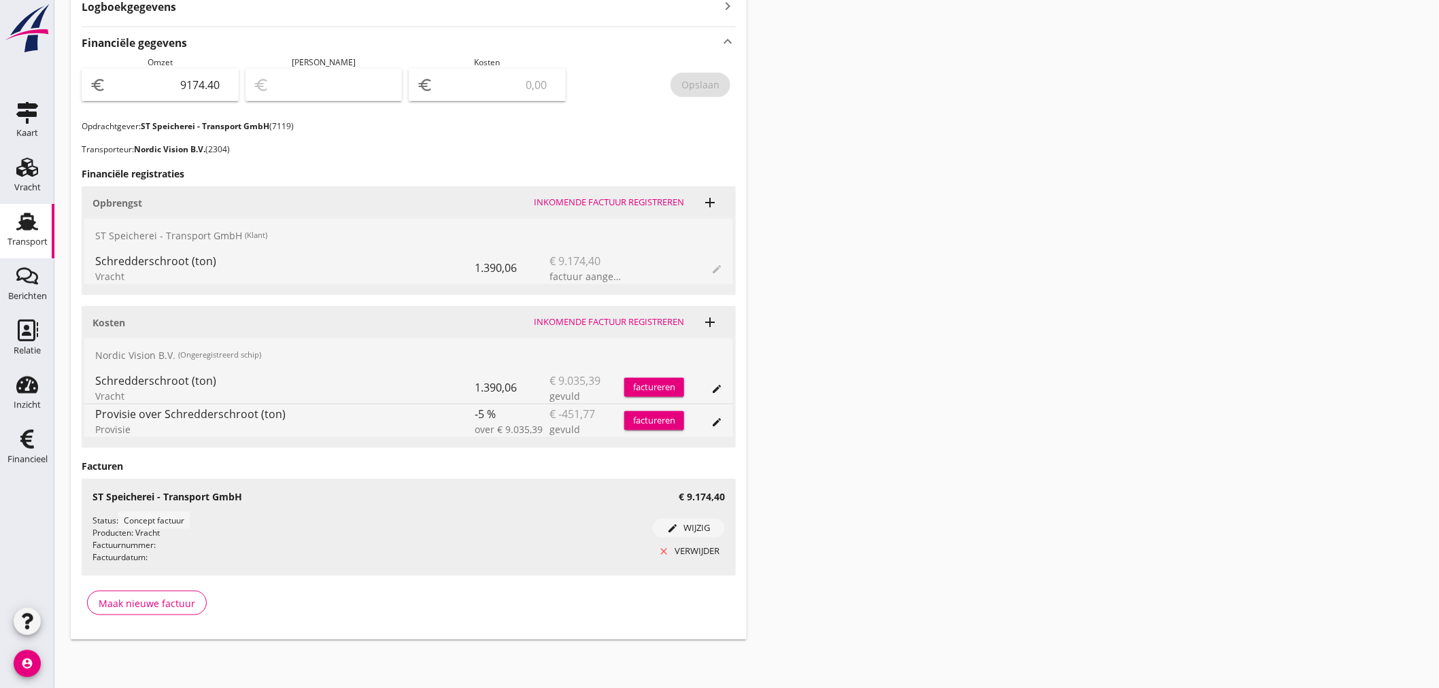
drag, startPoint x: 16, startPoint y: 449, endPoint x: 745, endPoint y: 365, distance: 733.2
click at [16, 449] on icon "Financieel" at bounding box center [27, 439] width 22 height 22
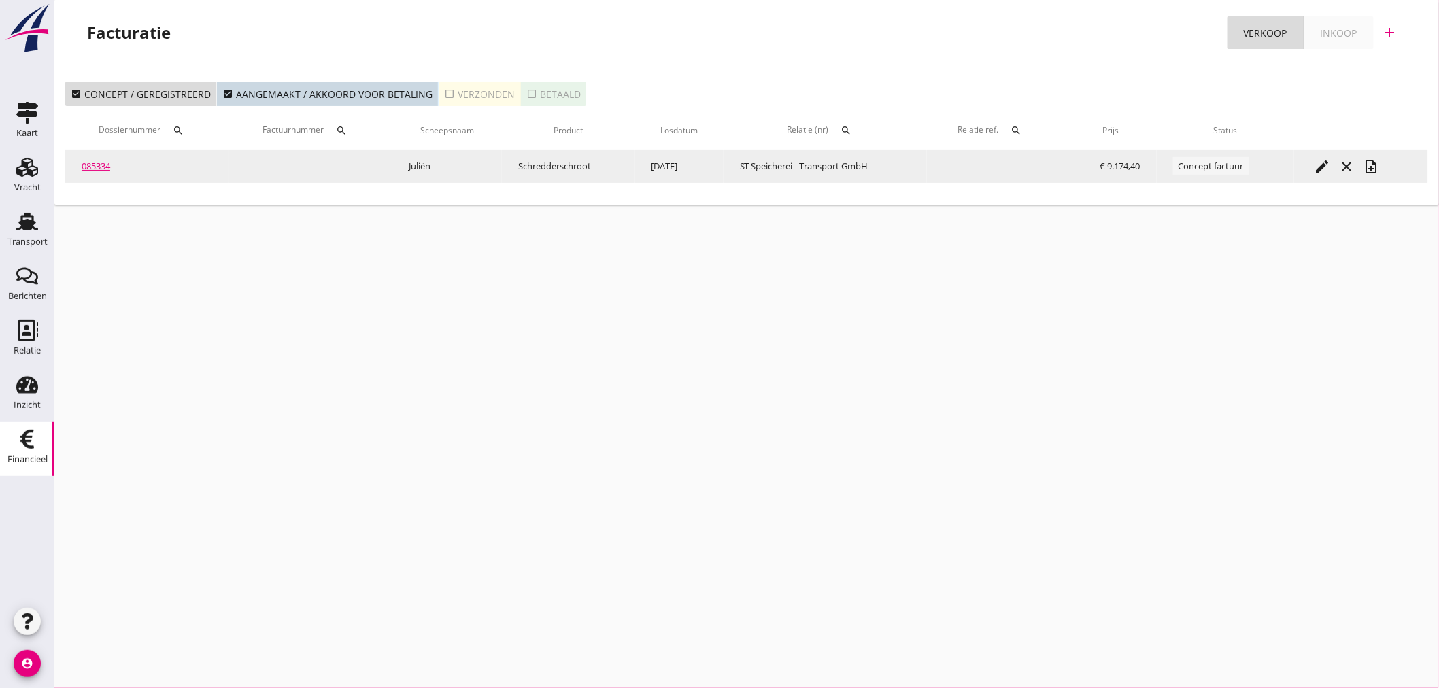
click at [1372, 160] on icon "note_add" at bounding box center [1372, 166] width 16 height 16
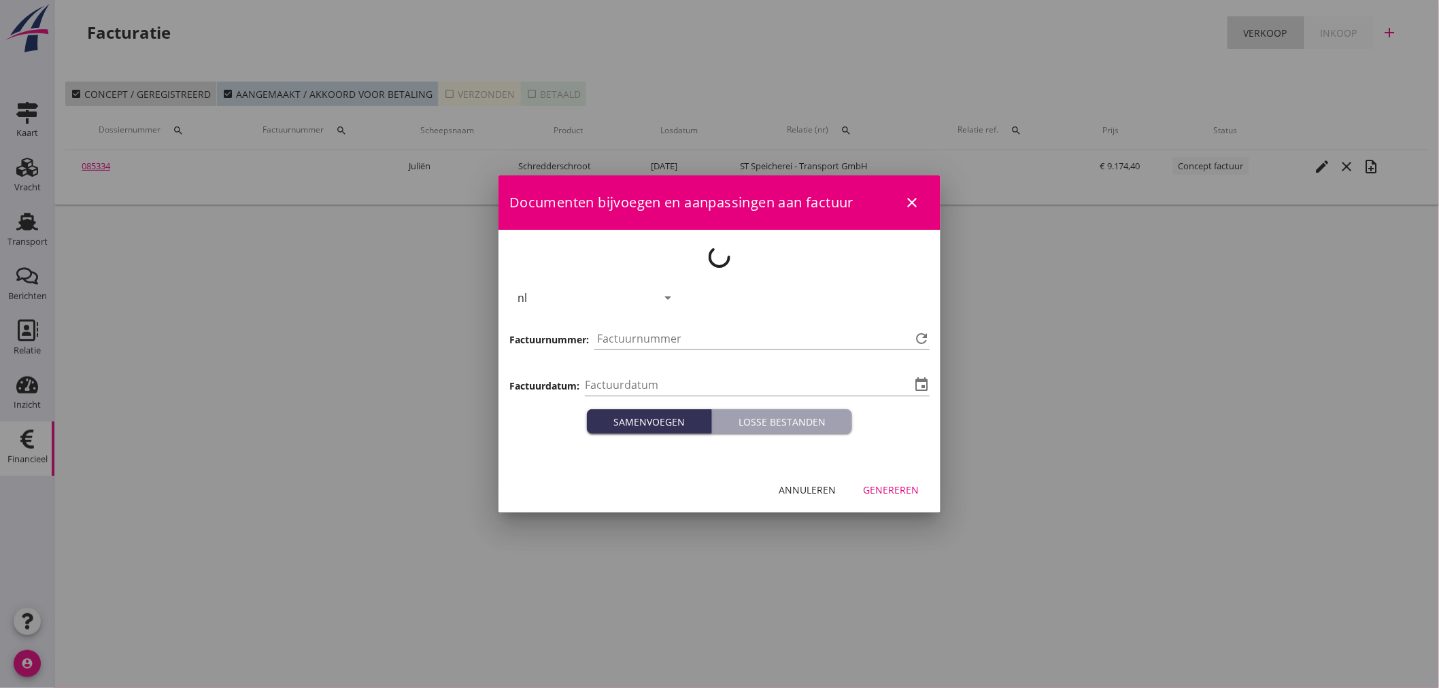
type input "[DATE]"
type input "1205"
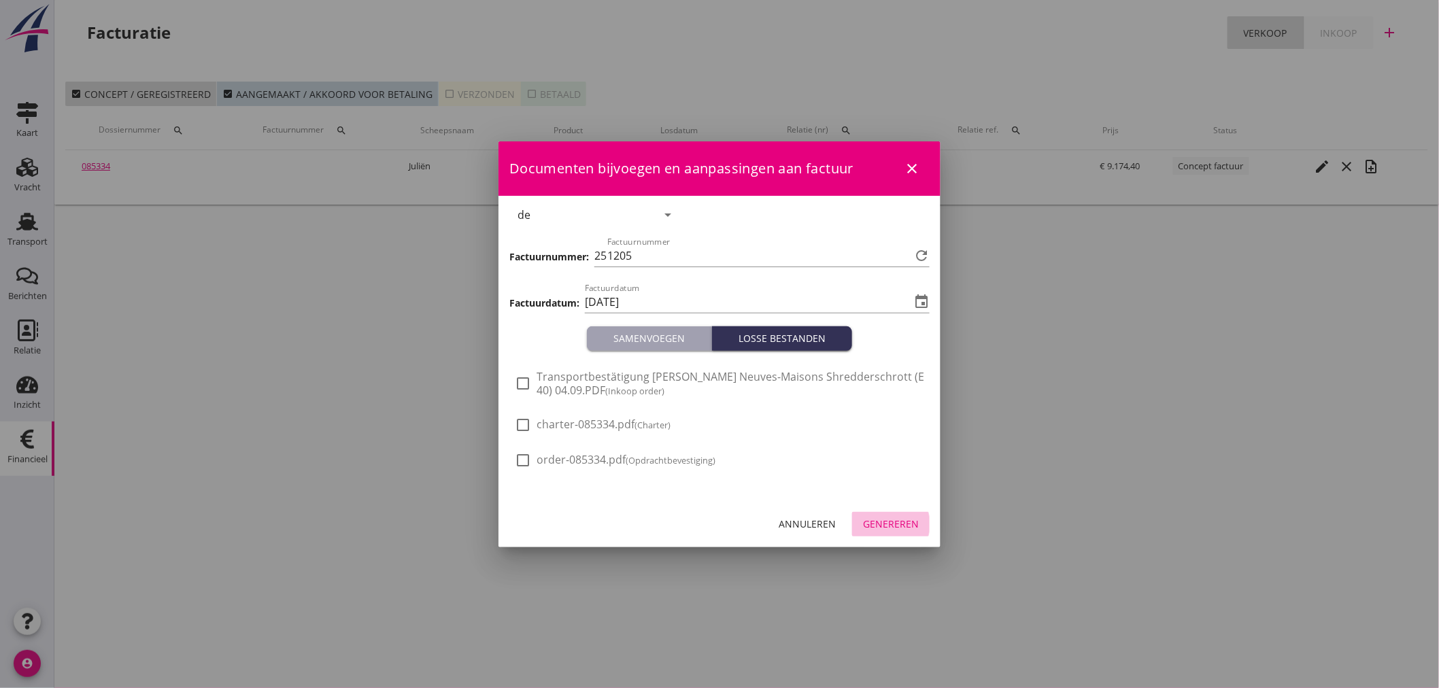
click at [910, 520] on div "Genereren" at bounding box center [891, 524] width 56 height 14
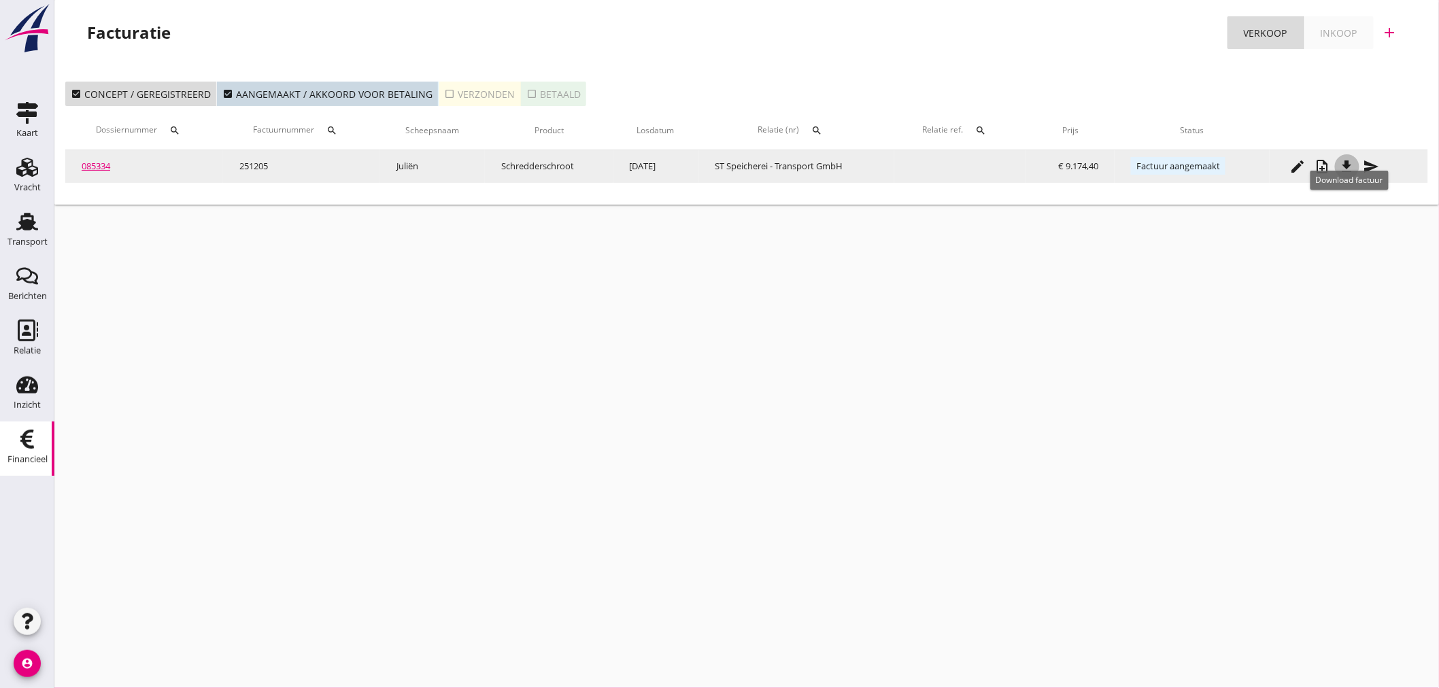
click at [1345, 165] on icon "file_download" at bounding box center [1347, 166] width 16 height 16
click at [1383, 165] on div "send" at bounding box center [1371, 166] width 24 height 16
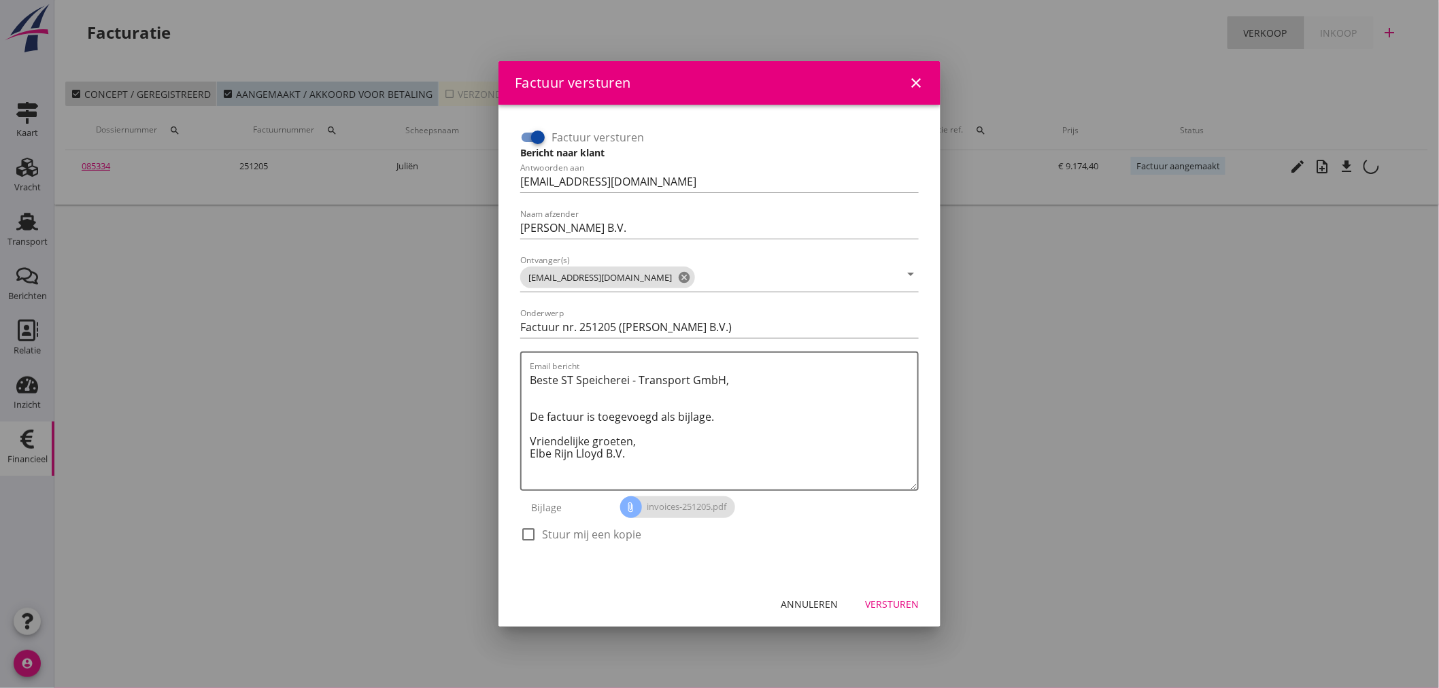
click at [544, 530] on label "Stuur mij een kopie" at bounding box center [591, 535] width 99 height 14
checkbox input "true"
click at [905, 609] on div "Versturen" at bounding box center [892, 604] width 54 height 14
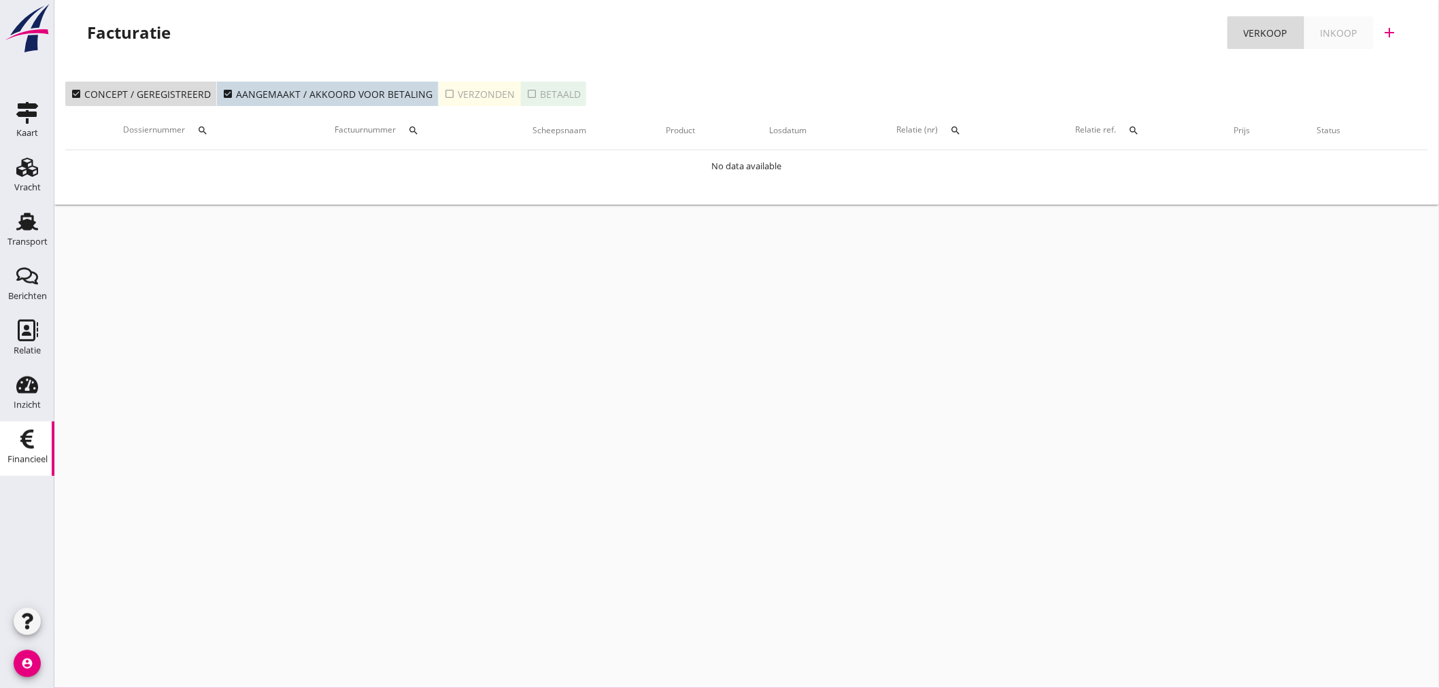
click at [323, 496] on div "cancel You are impersonating another user. Facturatie Verkoop Inkoop add check_…" at bounding box center [746, 344] width 1385 height 688
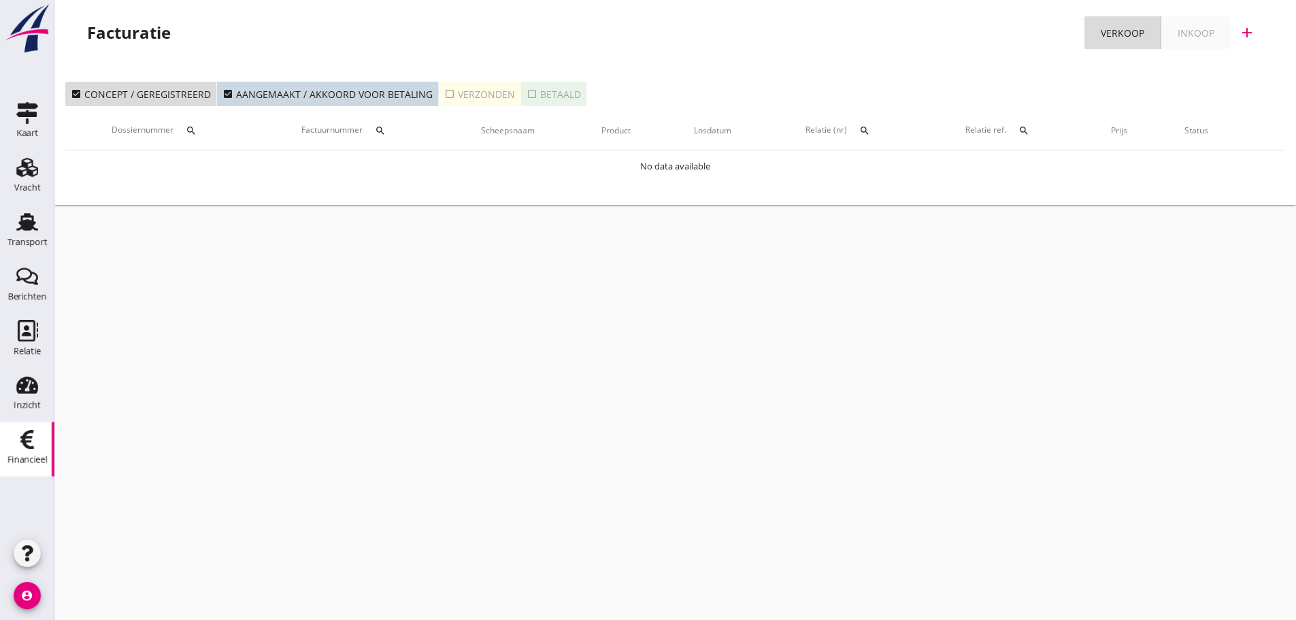
drag, startPoint x: 37, startPoint y: 228, endPoint x: 121, endPoint y: 256, distance: 88.2
click at [37, 228] on icon "Transport" at bounding box center [27, 222] width 22 height 22
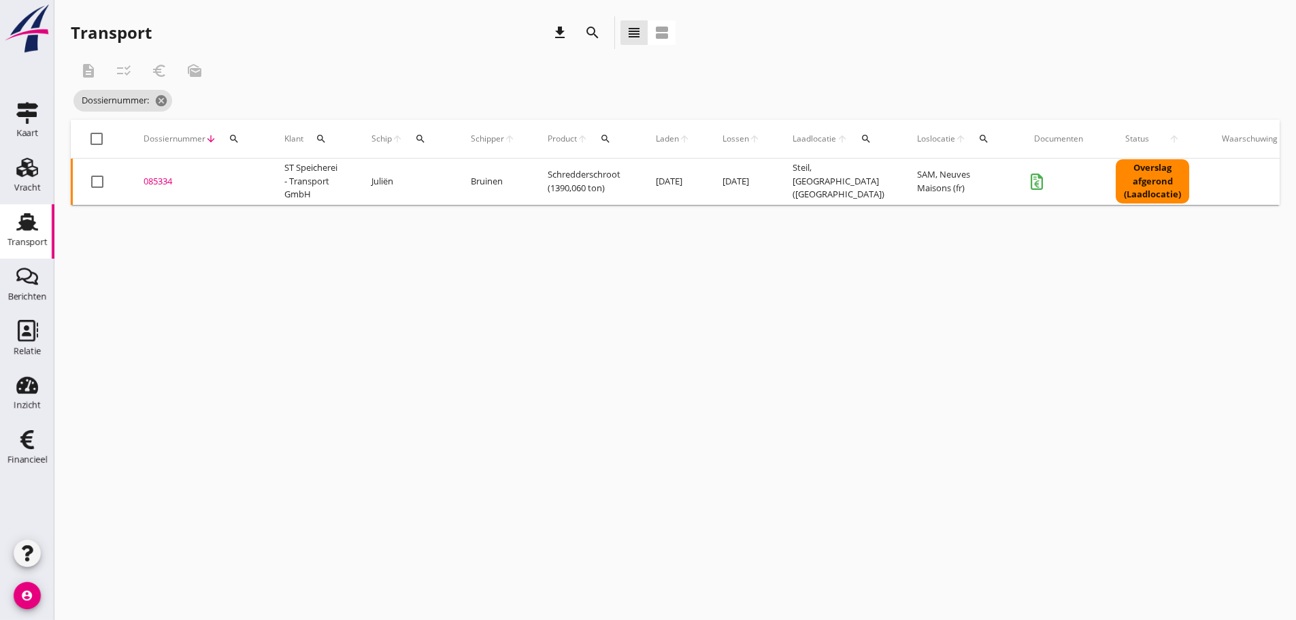
drag, startPoint x: 729, startPoint y: 556, endPoint x: 688, endPoint y: 566, distance: 42.7
click at [727, 557] on div "cancel You are impersonating another user. Transport download search view_headl…" at bounding box center [674, 310] width 1241 height 620
click at [442, 493] on div "cancel You are impersonating another user. Transport download search view_headl…" at bounding box center [674, 310] width 1241 height 620
